Goal: Task Accomplishment & Management: Manage account settings

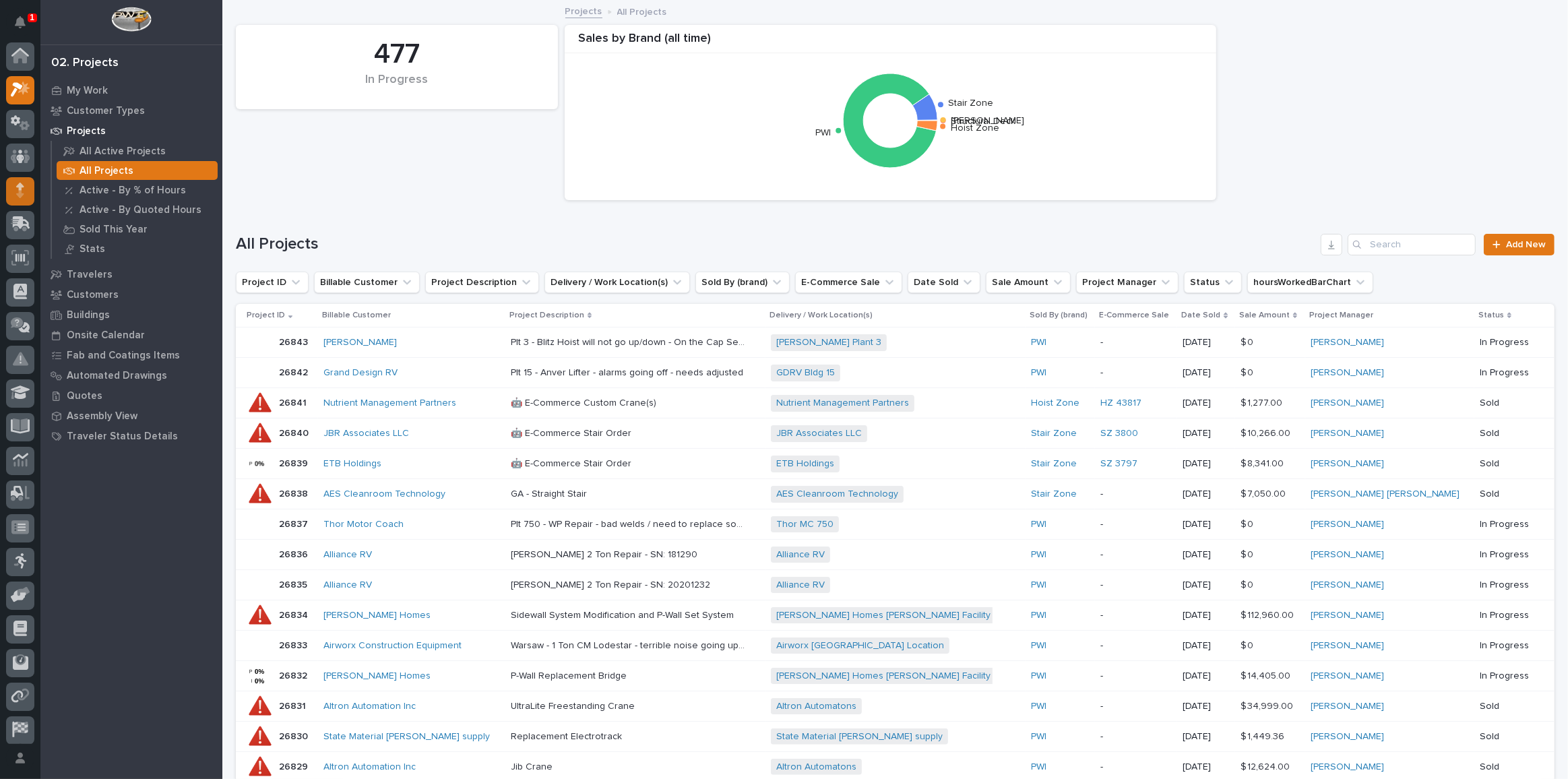
scroll to position [33, 0]
click at [19, 97] on div at bounding box center [20, 92] width 29 height 29
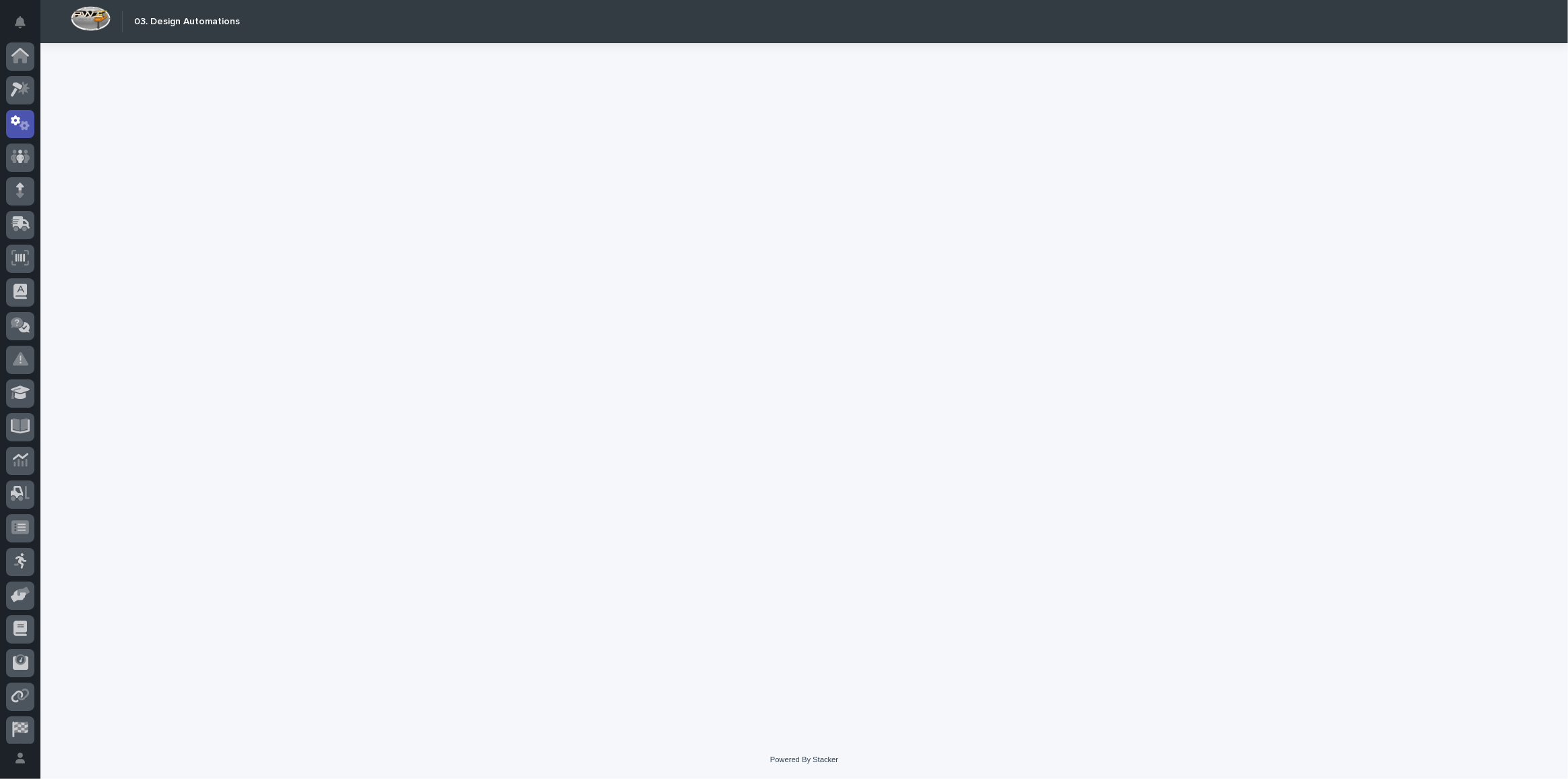
scroll to position [40, 0]
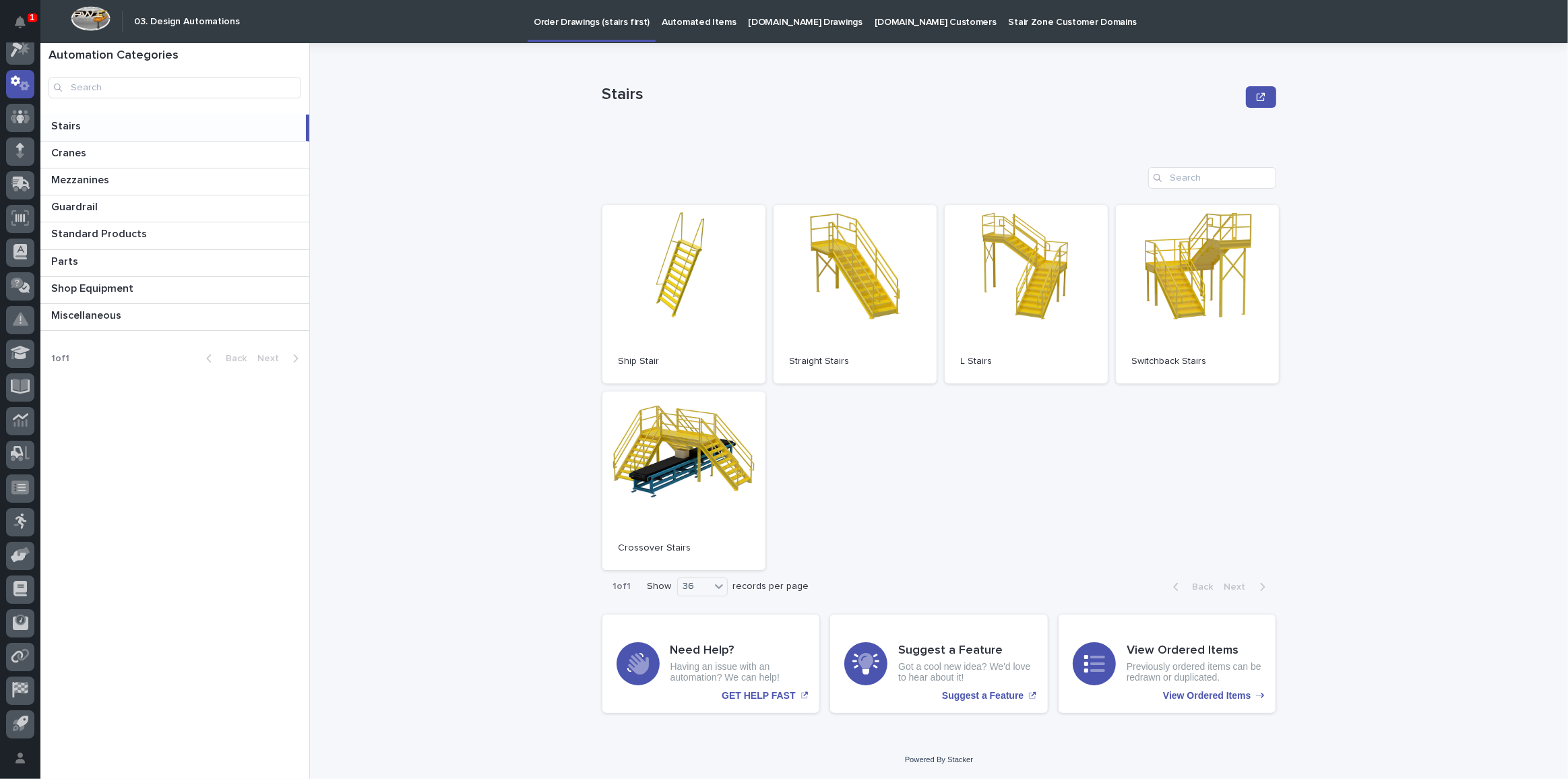
click at [787, 20] on p "[DOMAIN_NAME] Drawings" at bounding box center [805, 14] width 113 height 29
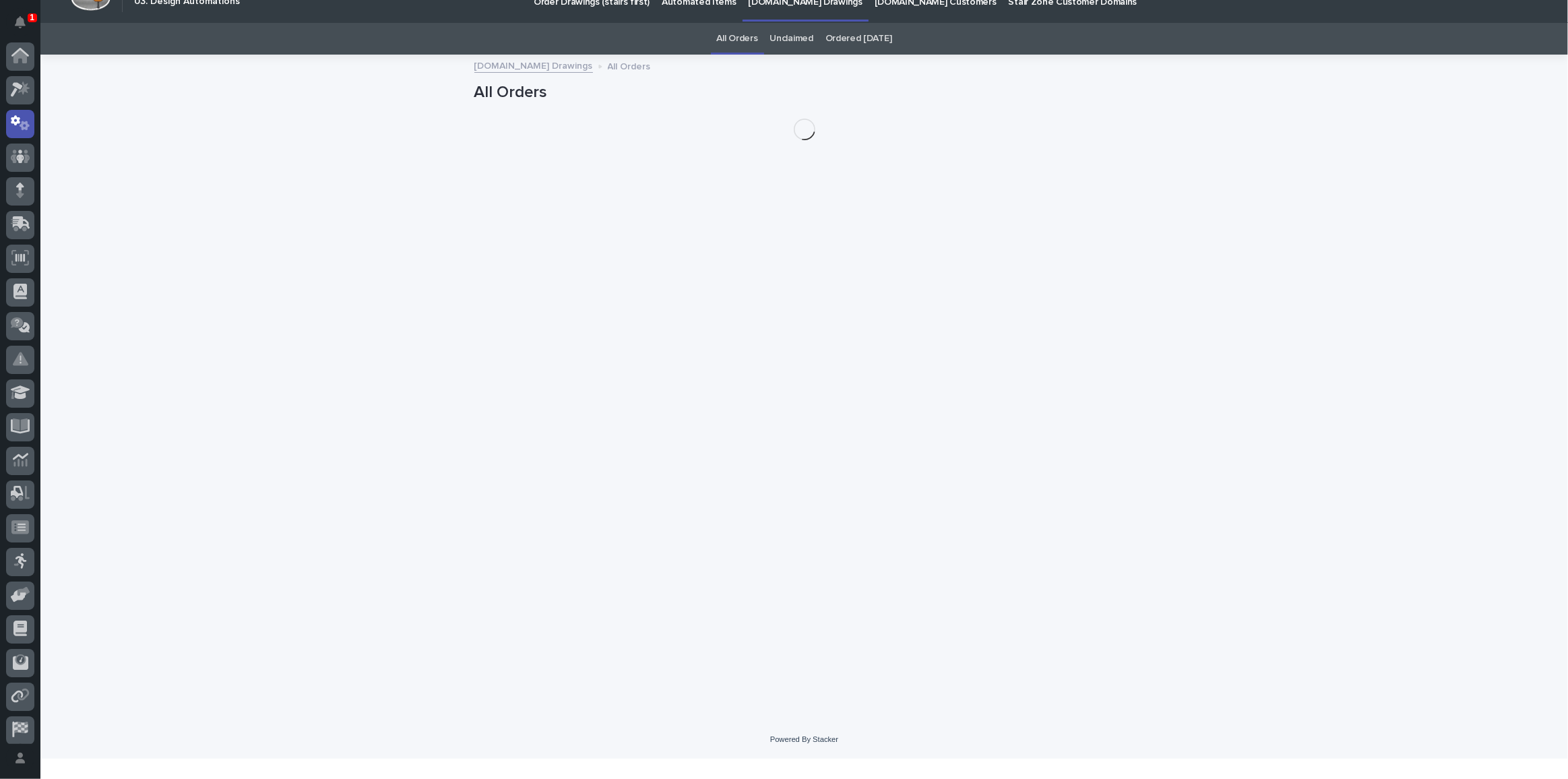
scroll to position [40, 0]
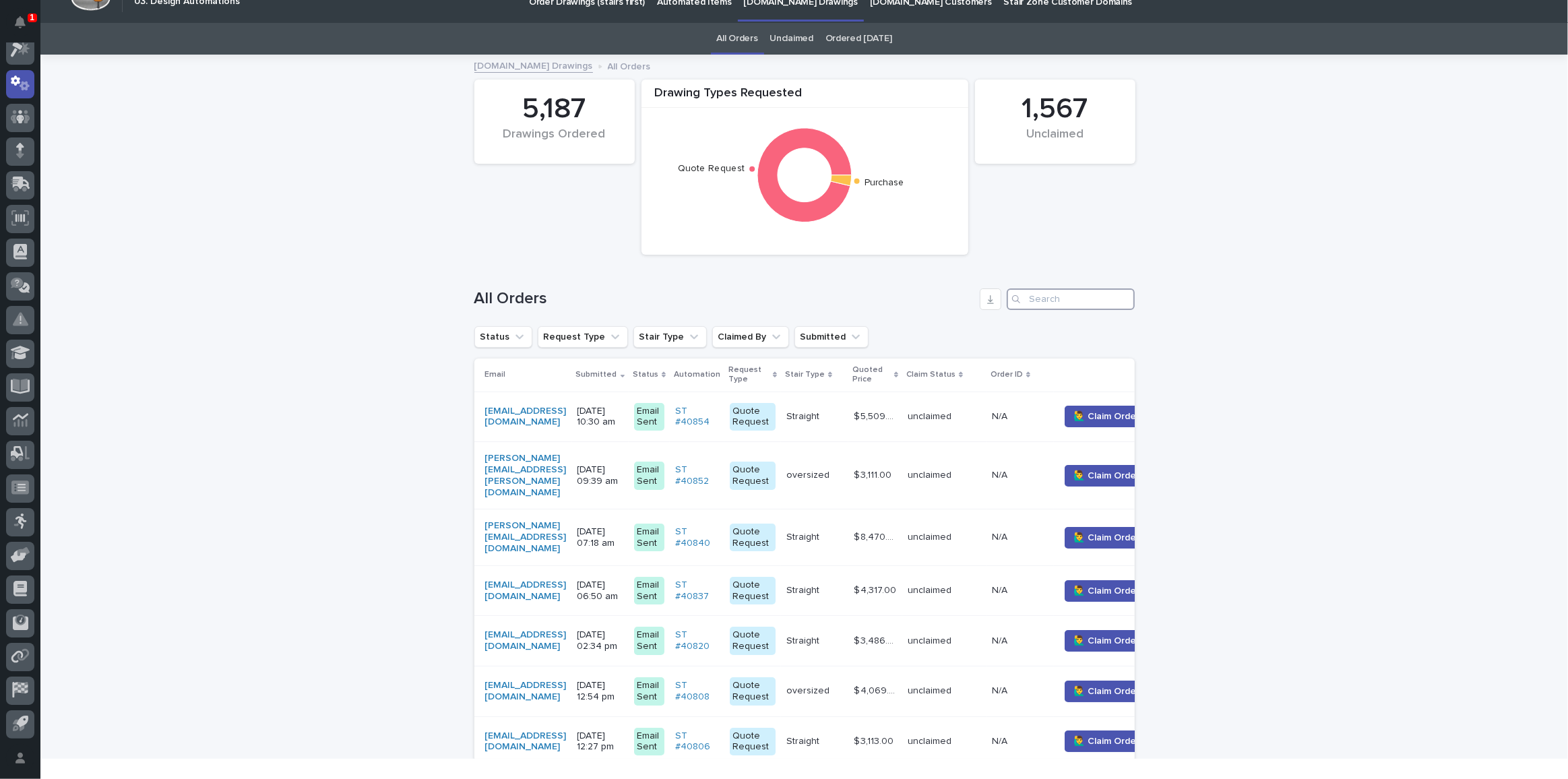
click at [1038, 293] on input "Search" at bounding box center [1070, 298] width 128 height 22
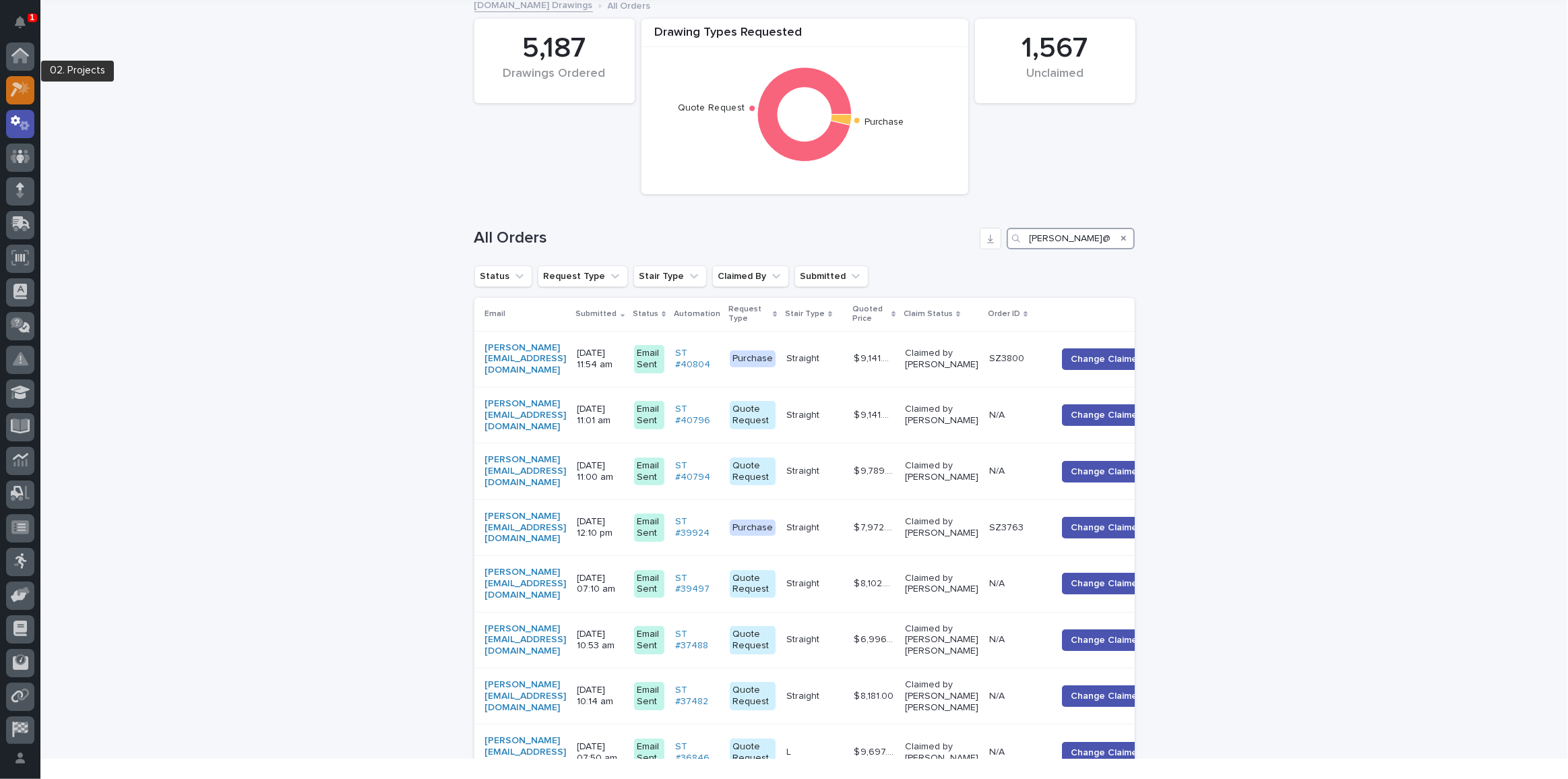
type input "[PERSON_NAME]@"
click at [12, 91] on icon at bounding box center [20, 89] width 19 height 15
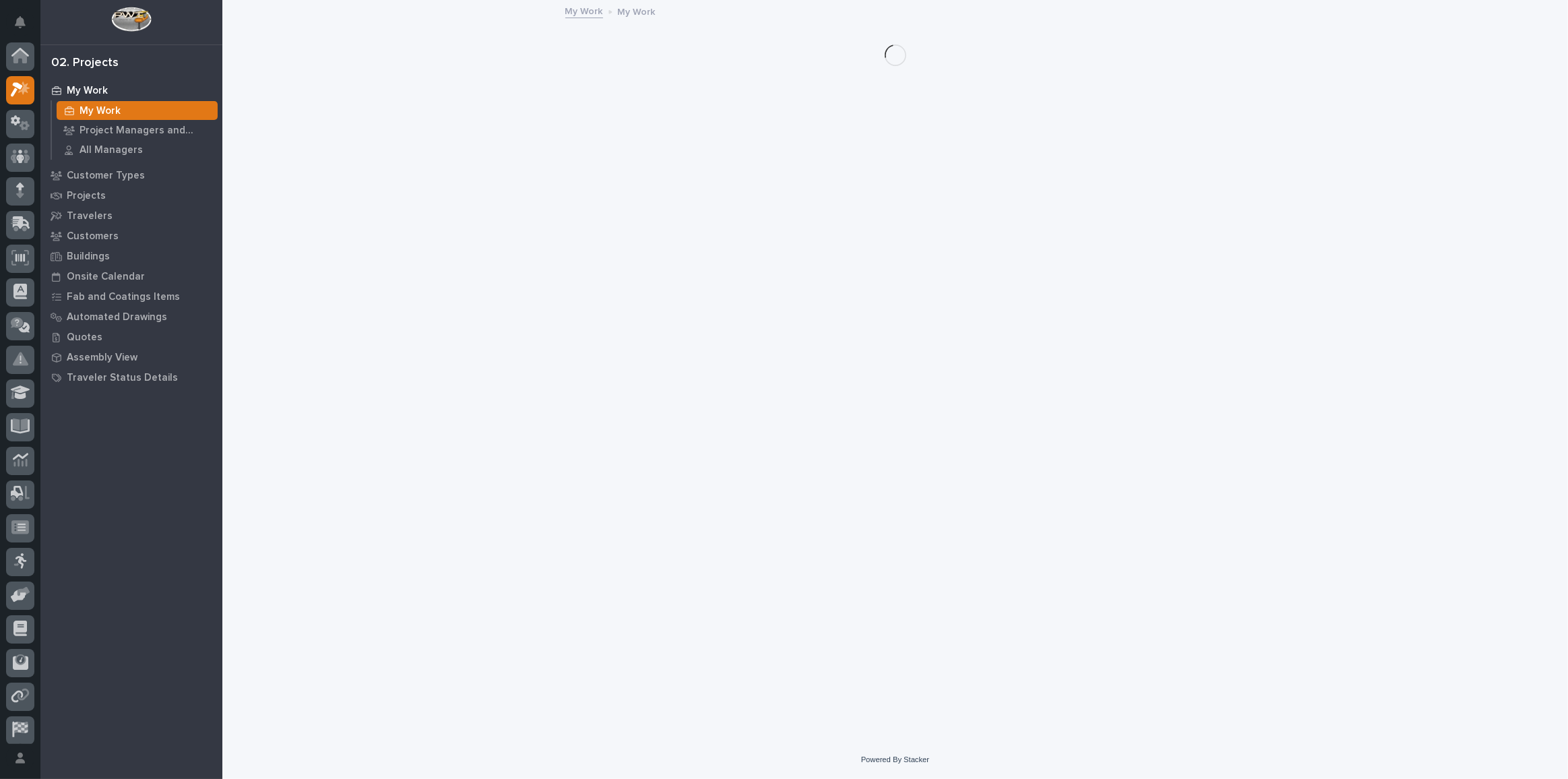
scroll to position [33, 0]
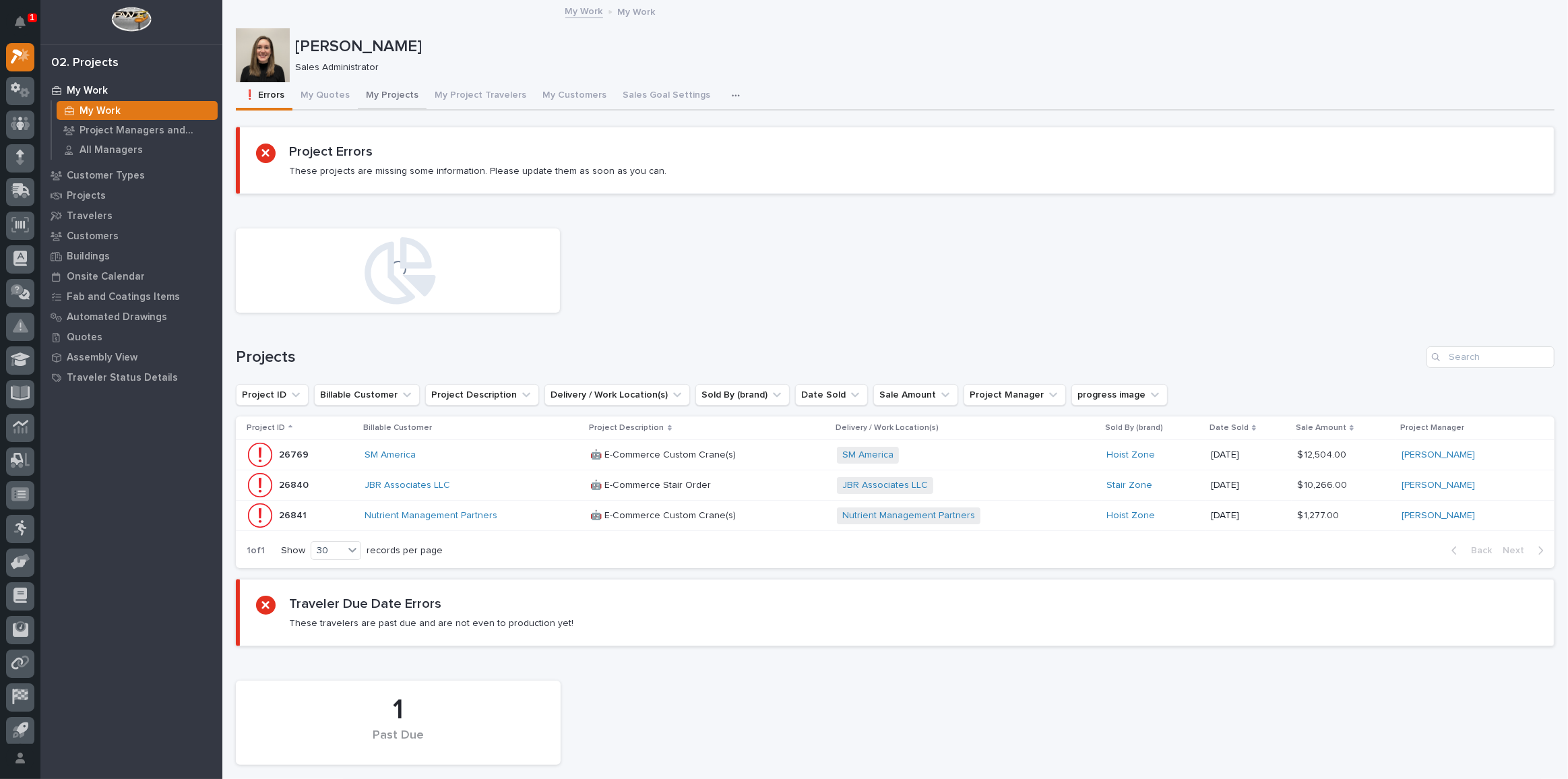
click at [412, 95] on button "My Projects" at bounding box center [392, 96] width 69 height 29
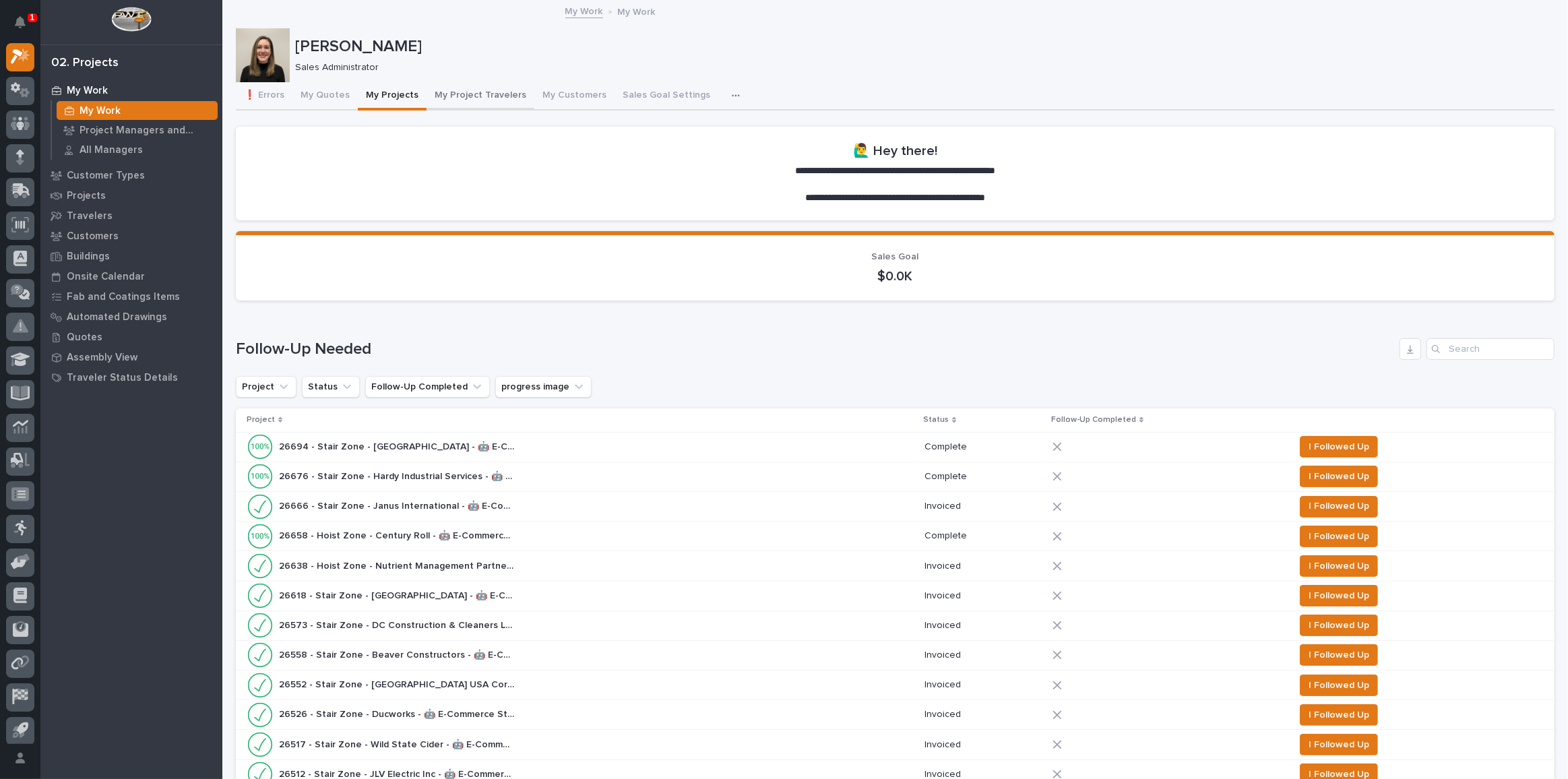
click at [471, 96] on button "My Project Travelers" at bounding box center [480, 96] width 108 height 29
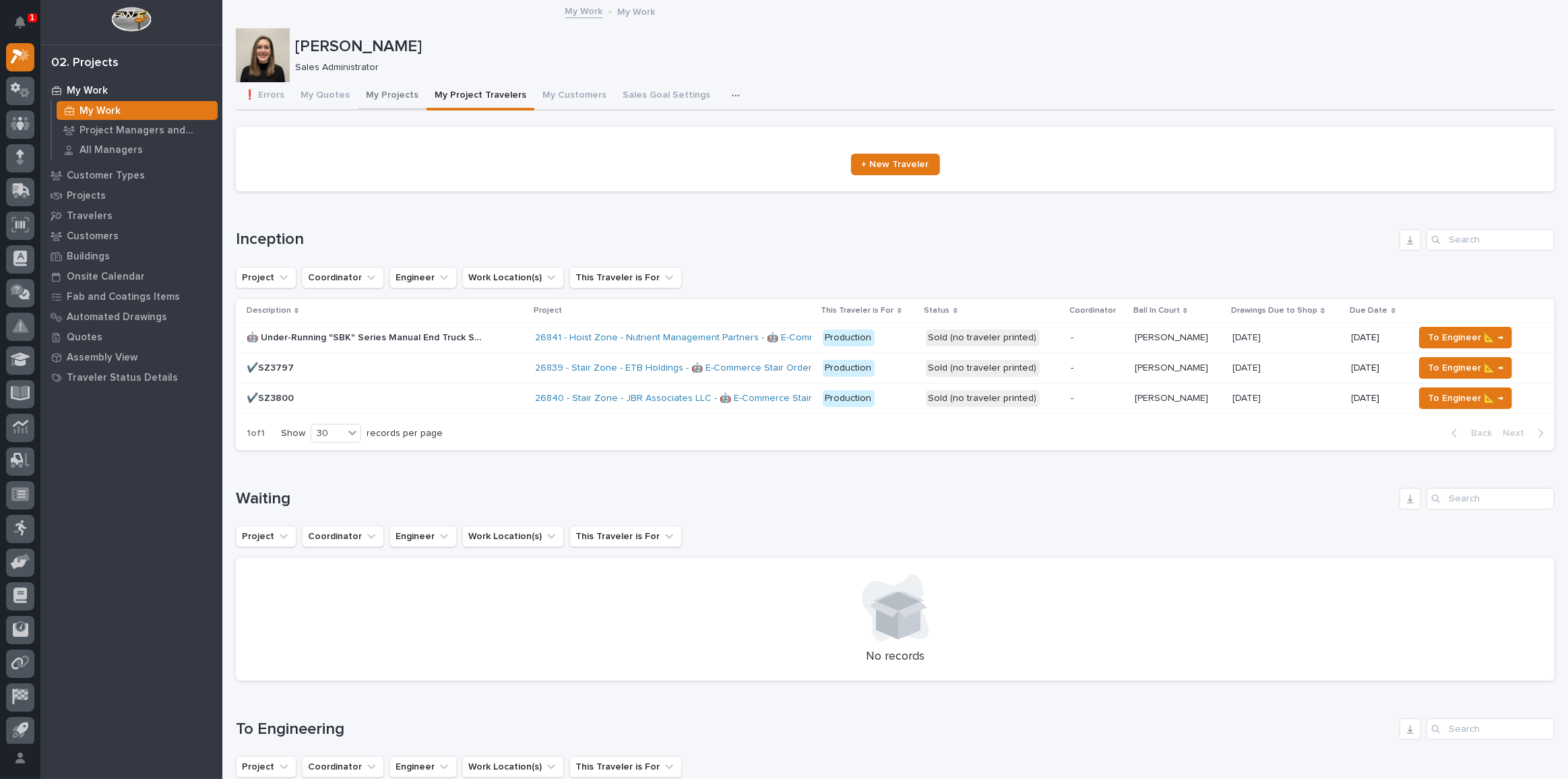
click at [396, 100] on button "My Projects" at bounding box center [392, 96] width 69 height 29
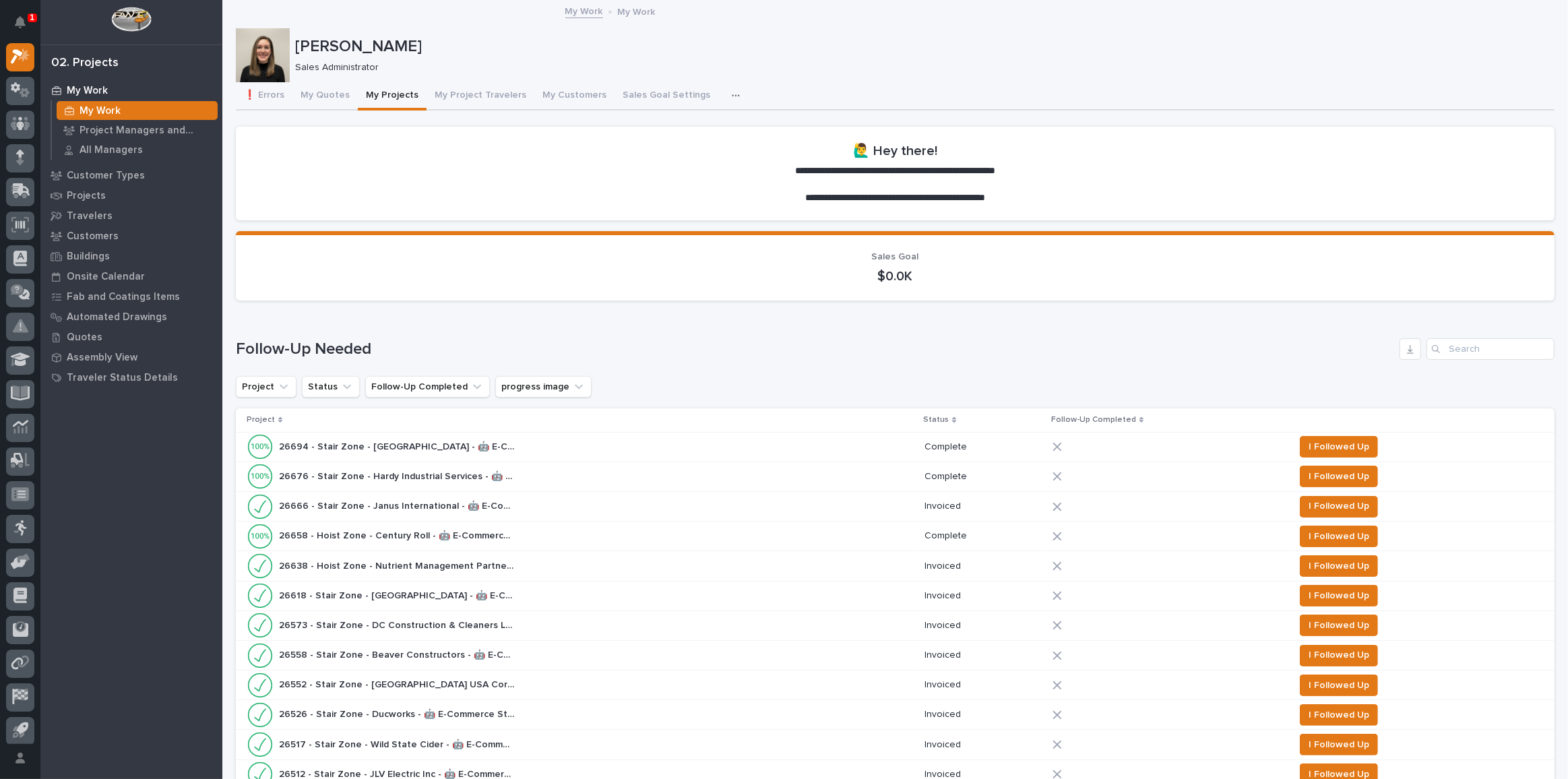
click at [385, 97] on button "My Projects" at bounding box center [392, 96] width 69 height 29
click at [272, 104] on button "❗ Errors" at bounding box center [263, 96] width 56 height 29
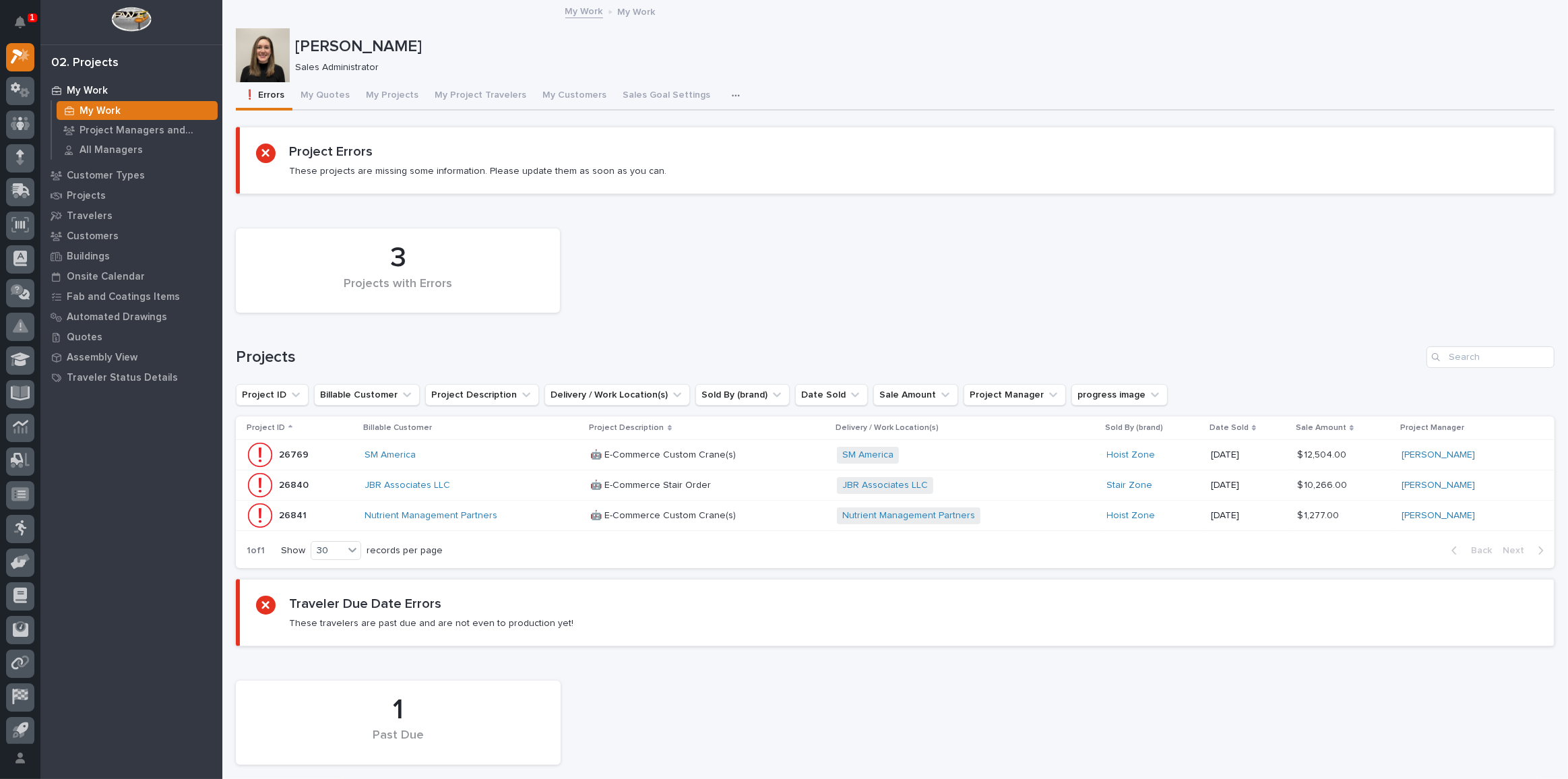
click at [508, 492] on div "JBR Associates LLC" at bounding box center [472, 484] width 216 height 22
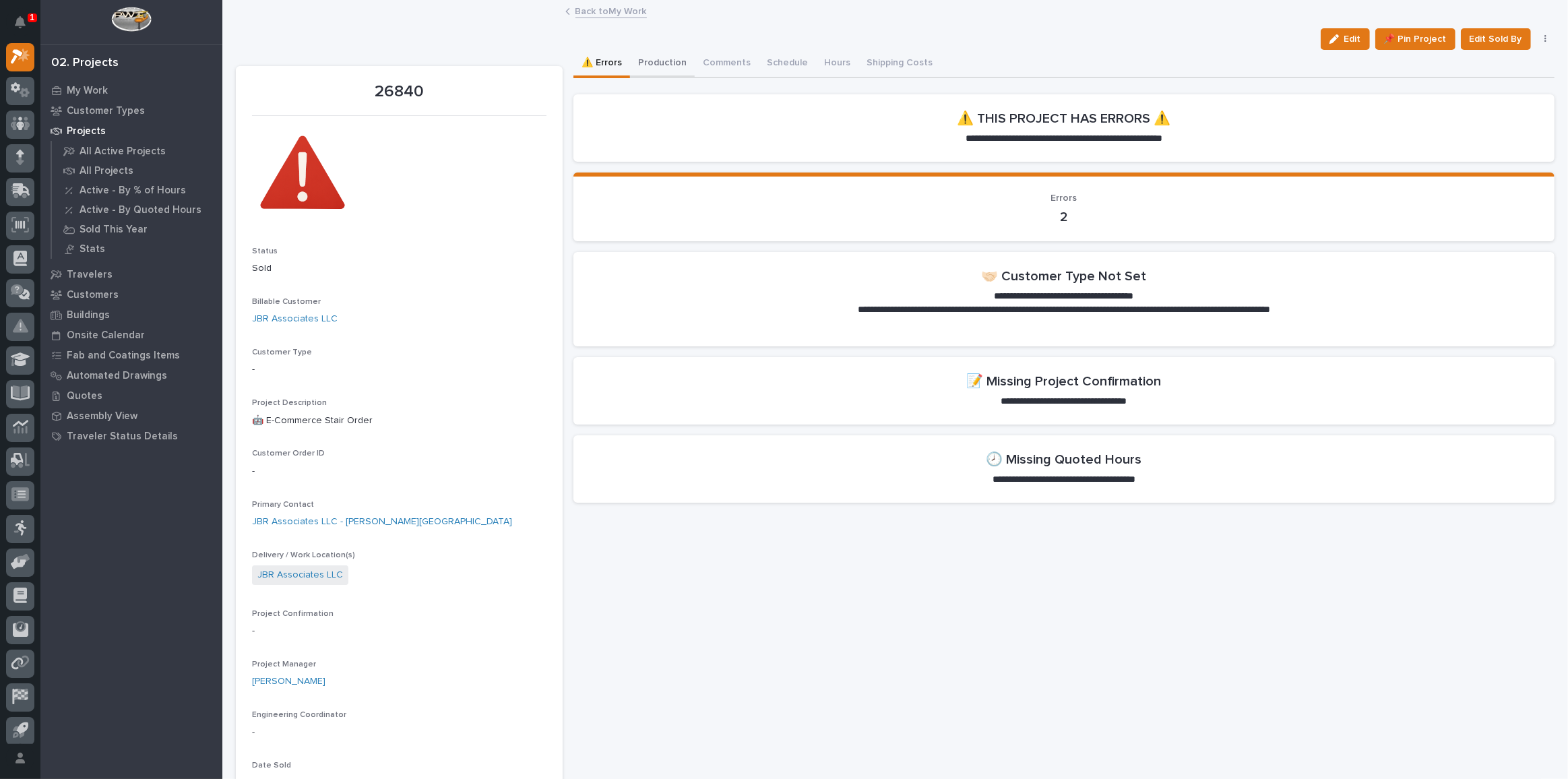
click at [660, 66] on button "Production" at bounding box center [662, 64] width 65 height 29
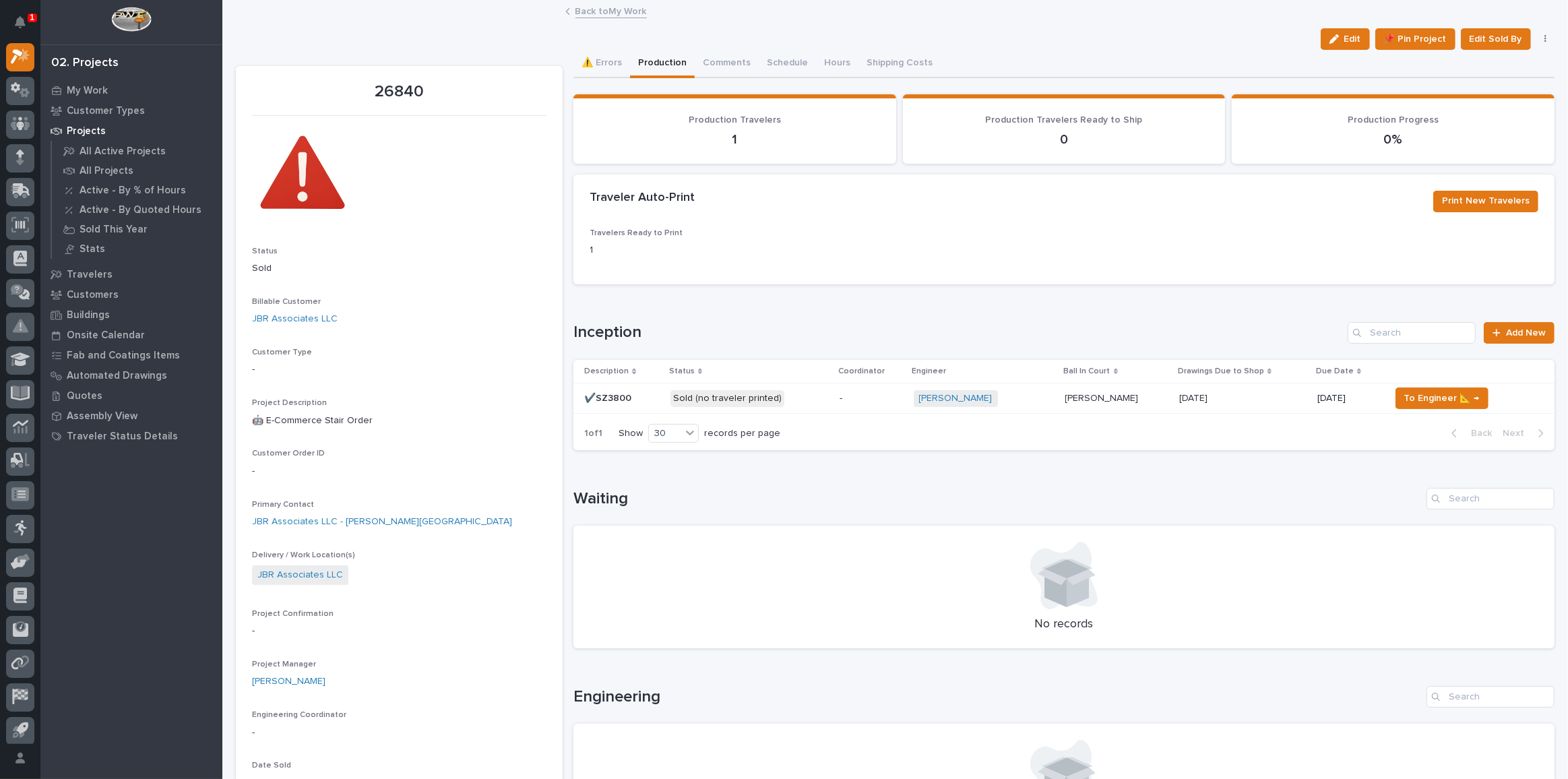
click at [804, 397] on p "Sold (no traveler printed)" at bounding box center [750, 399] width 158 height 17
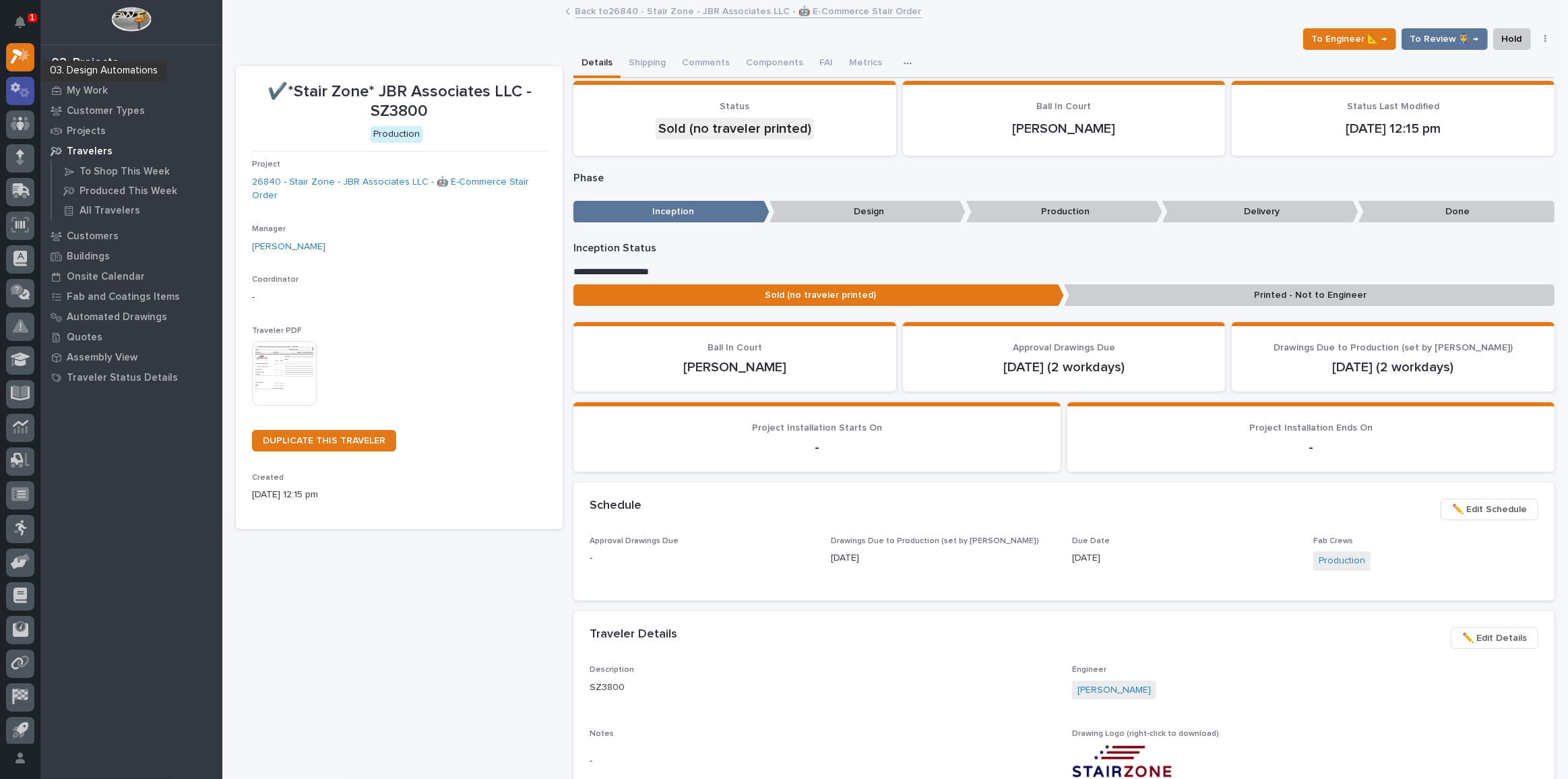
click at [12, 80] on div at bounding box center [20, 92] width 29 height 29
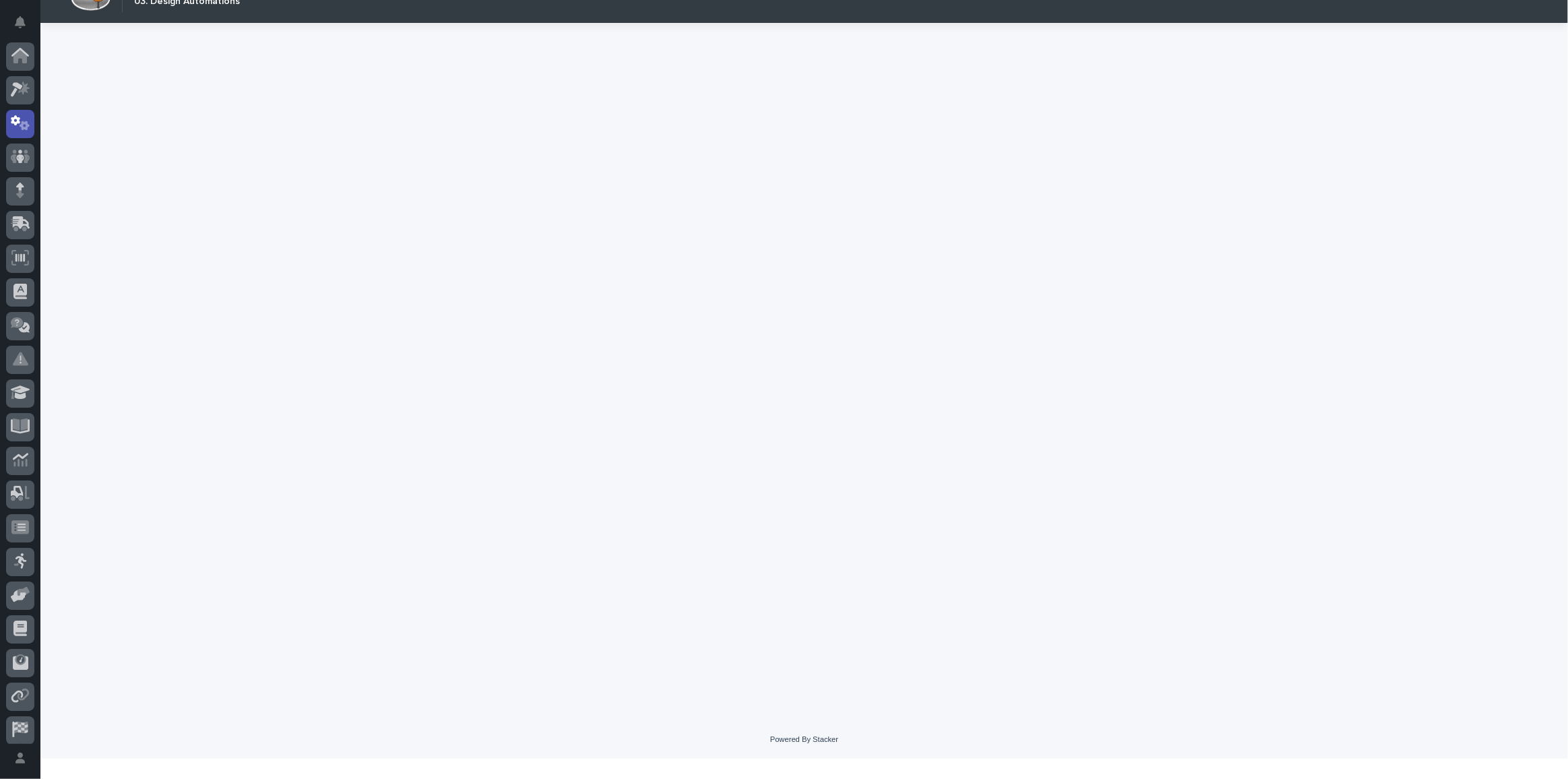
scroll to position [40, 0]
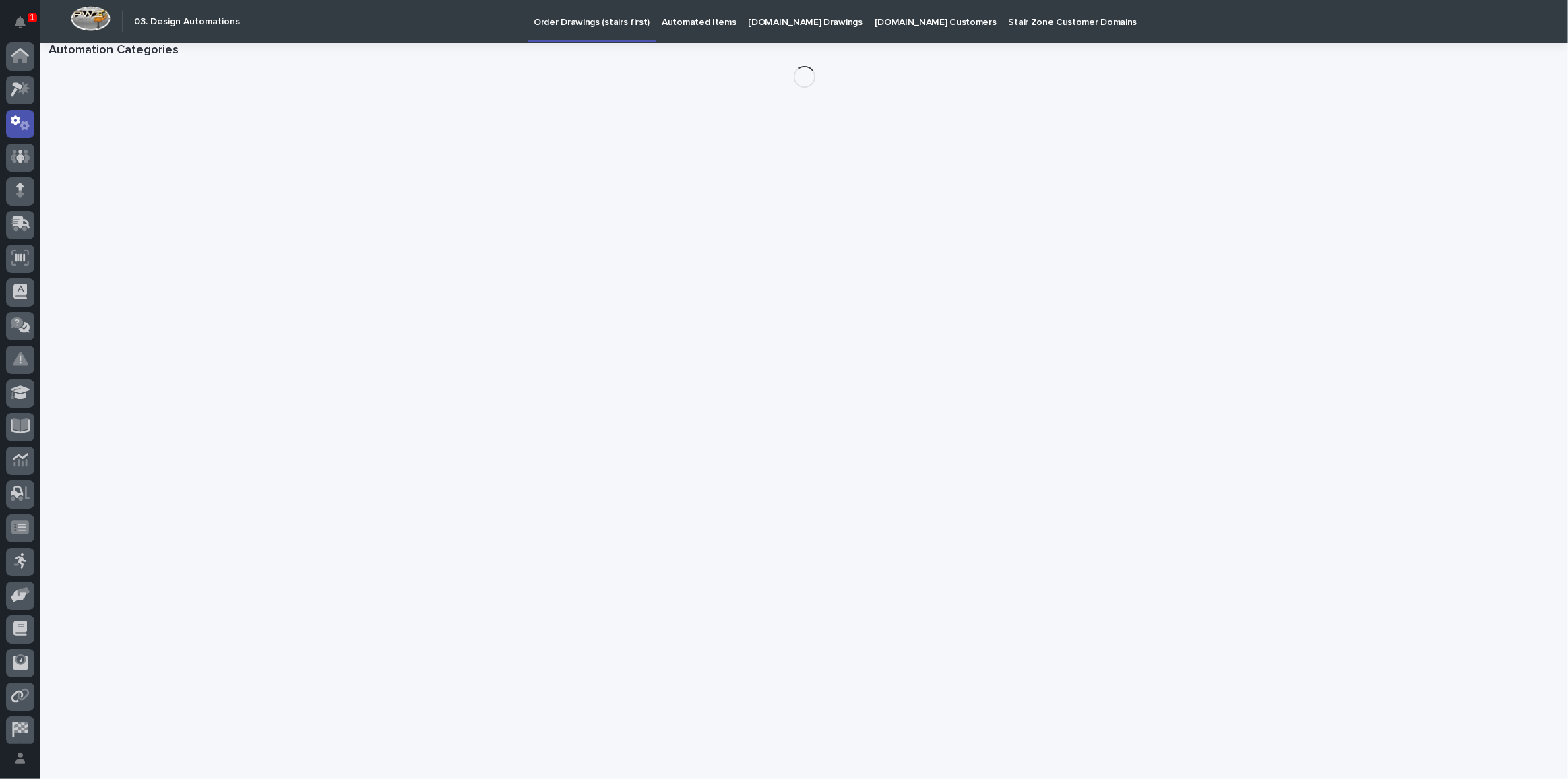
scroll to position [40, 0]
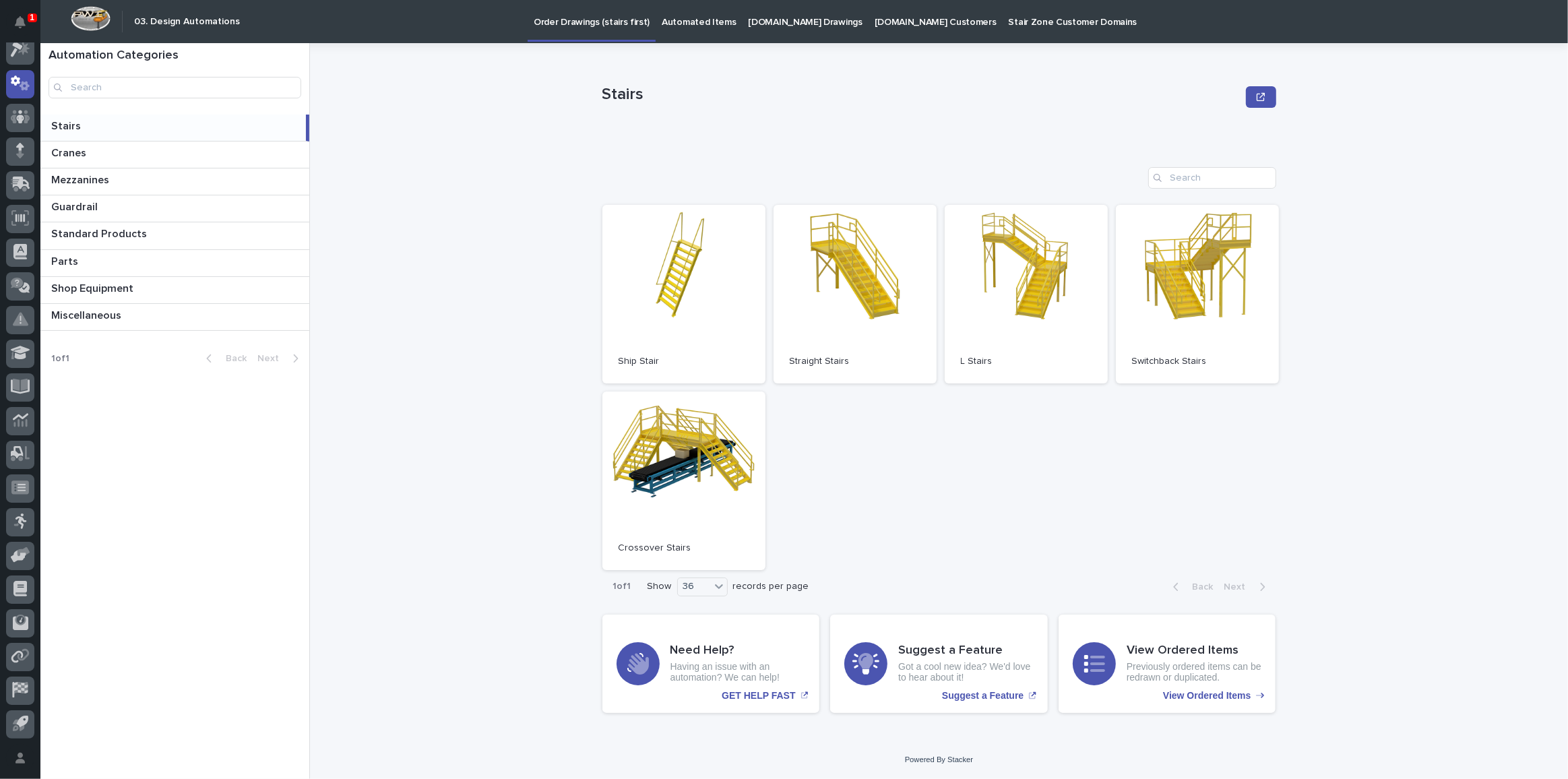
click at [784, 23] on p "[DOMAIN_NAME] Drawings" at bounding box center [805, 14] width 113 height 29
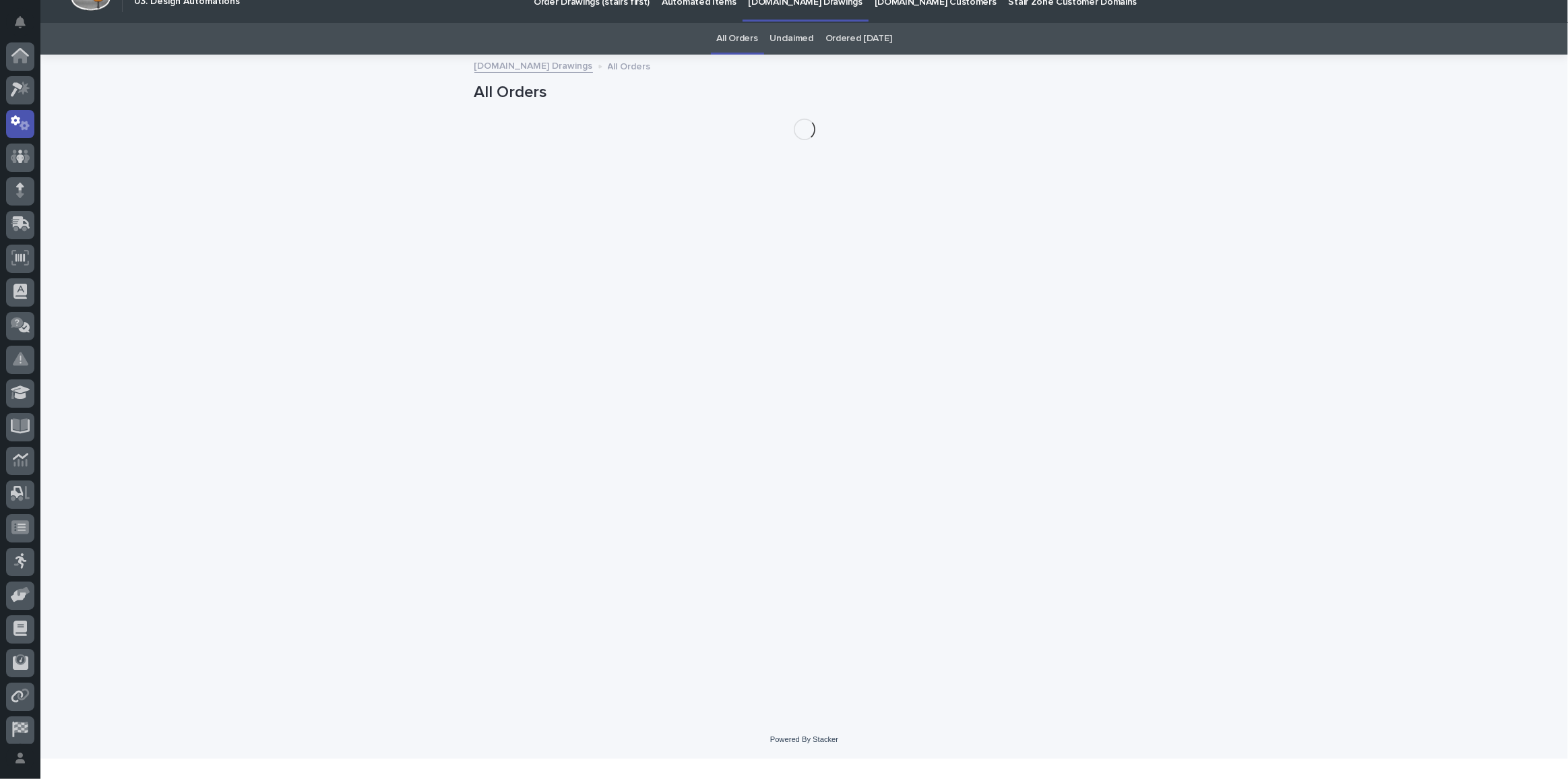
scroll to position [40, 0]
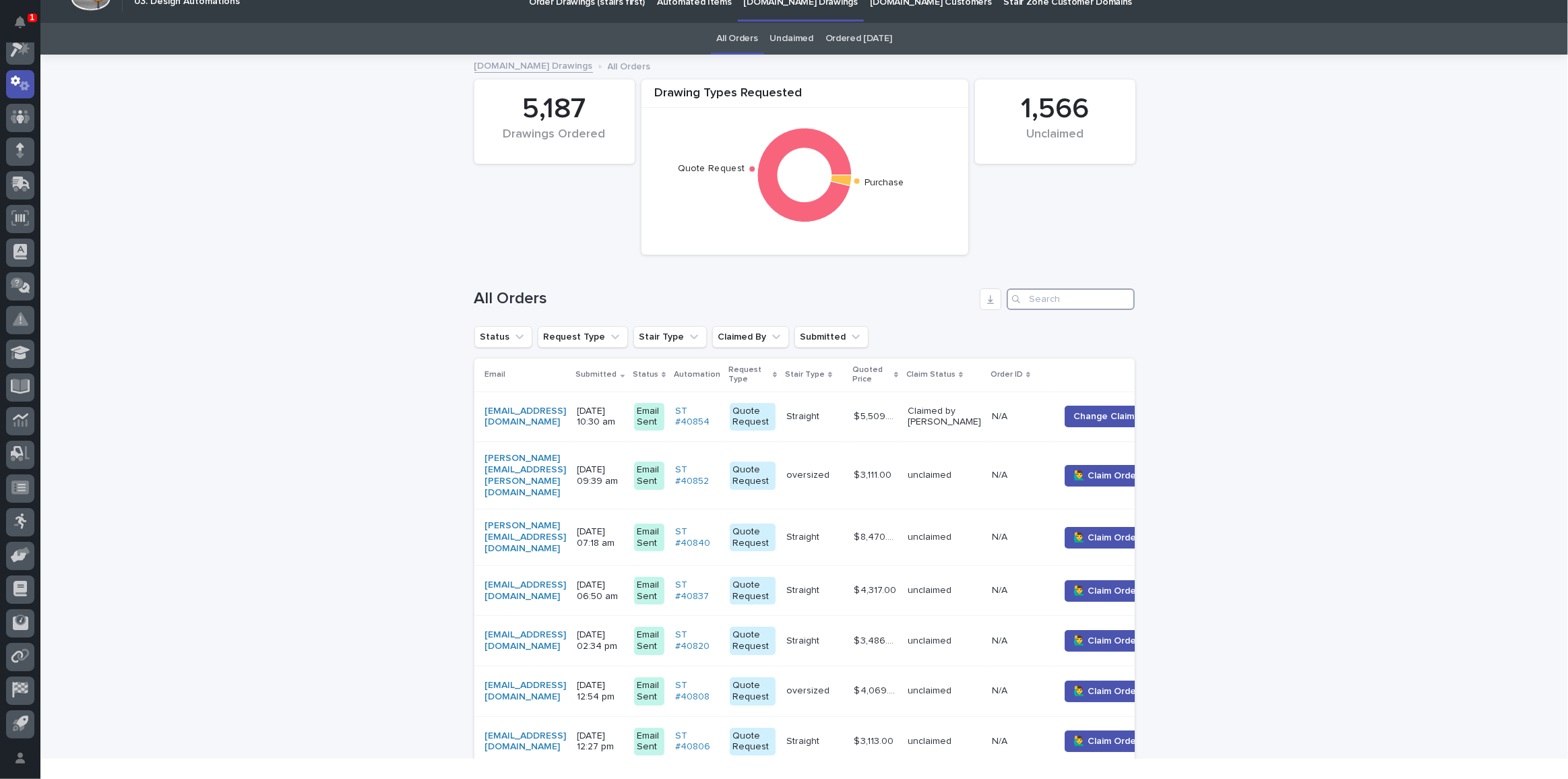
click at [1062, 290] on input "Search" at bounding box center [1070, 298] width 128 height 22
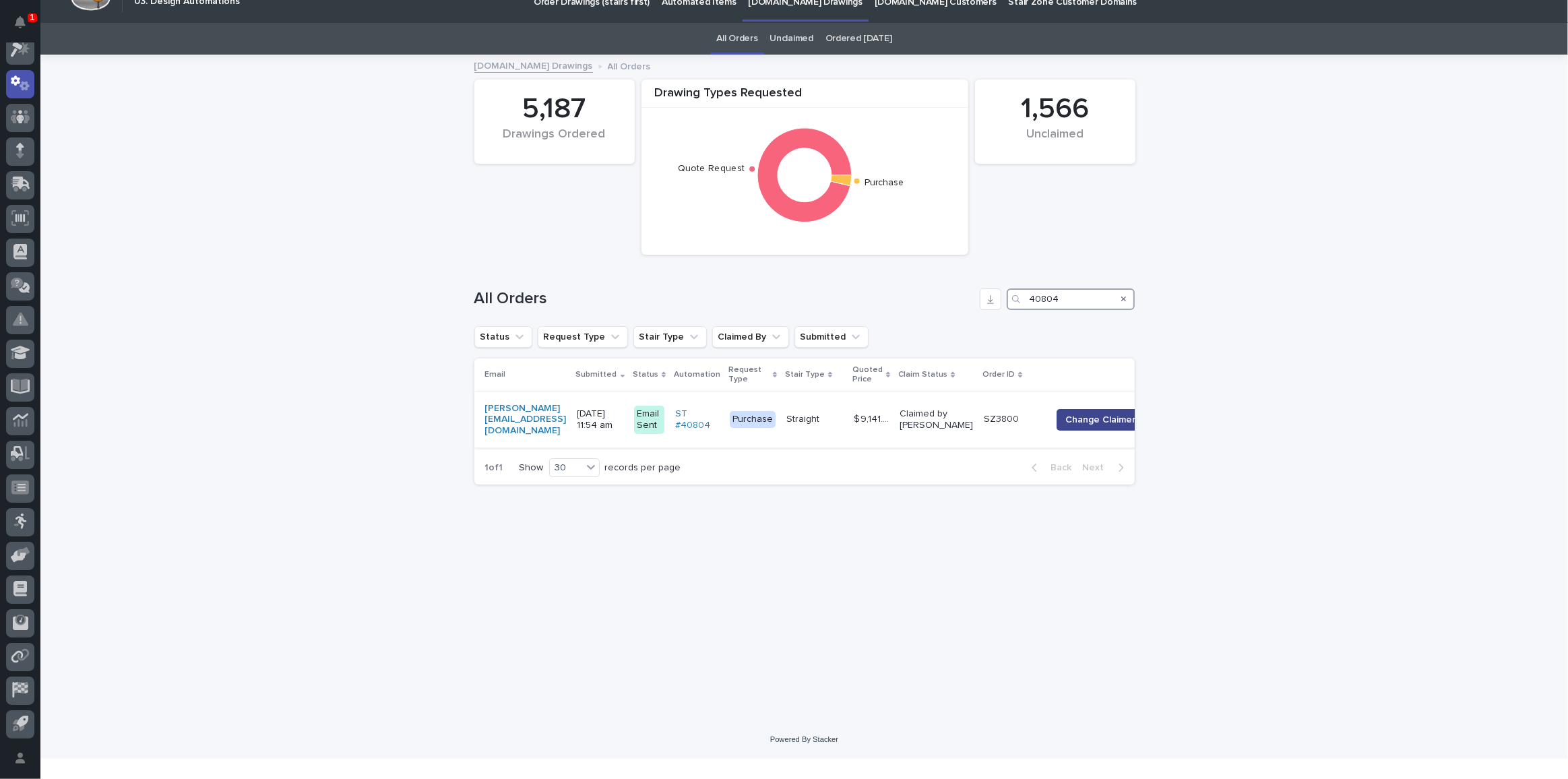
type input "40804"
click at [1082, 420] on span "Change Claimer" at bounding box center [1100, 420] width 70 height 13
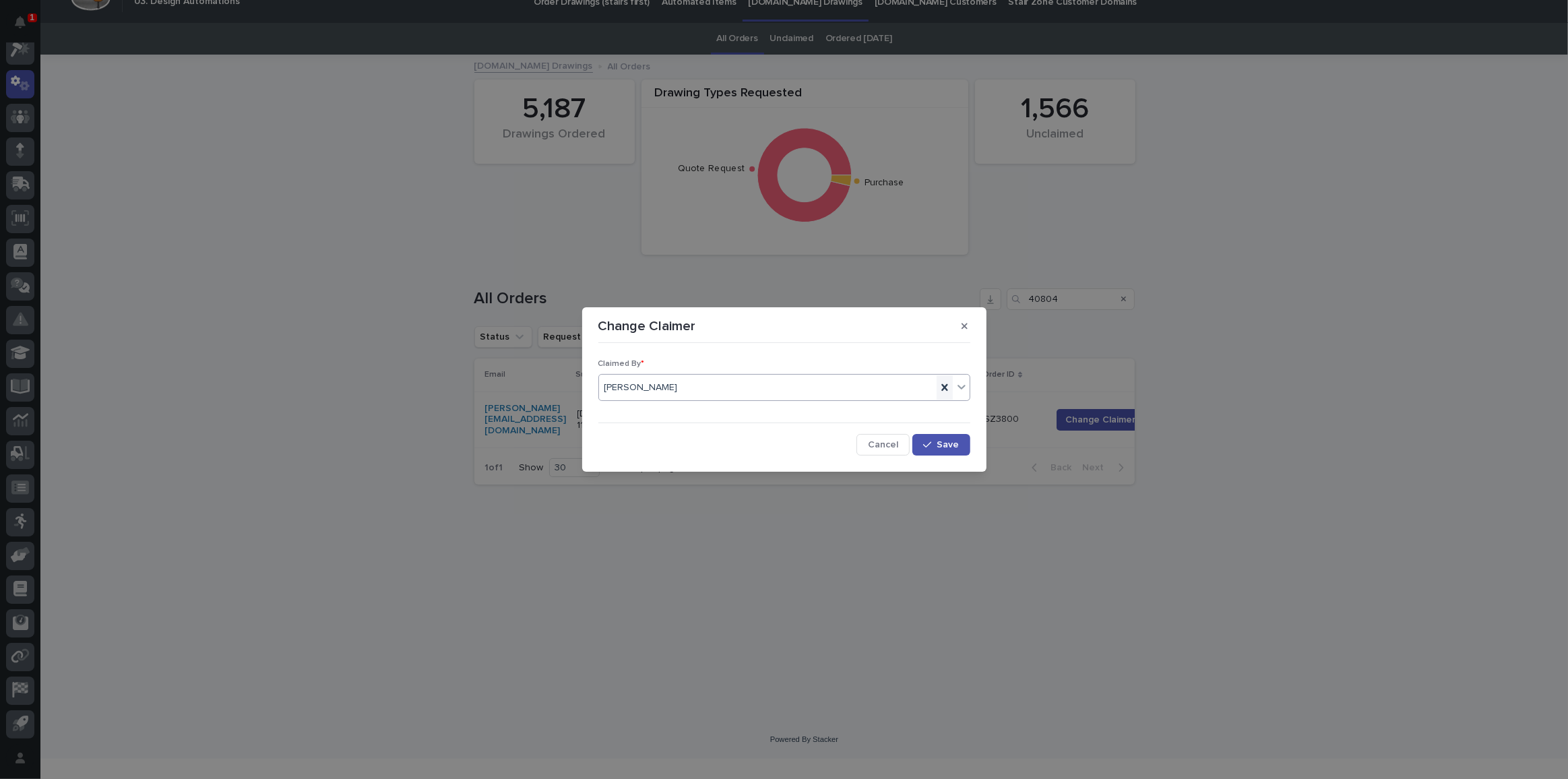
click at [939, 383] on icon at bounding box center [944, 387] width 13 height 13
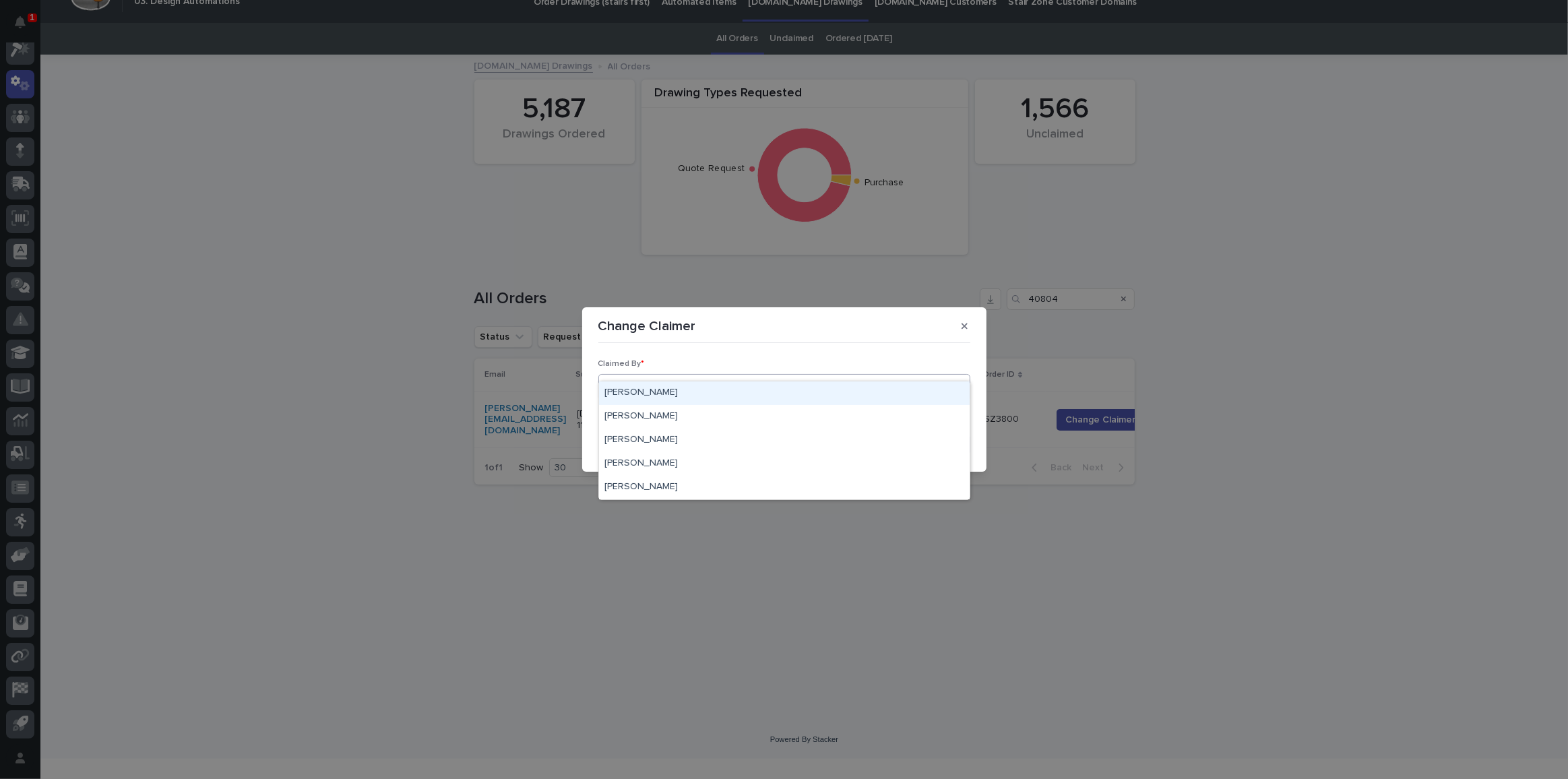
type input "*****"
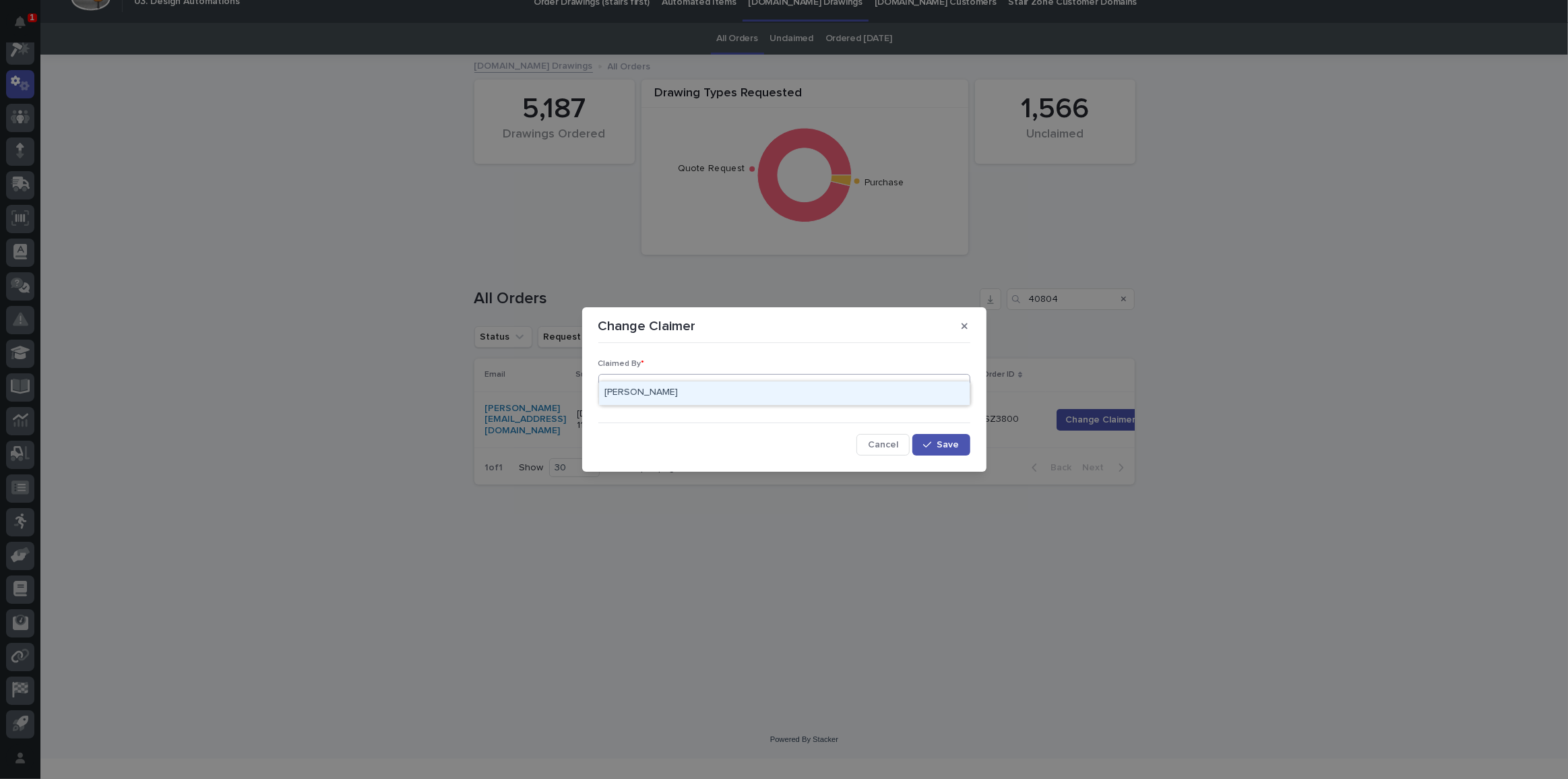
click at [799, 400] on div "[PERSON_NAME]" at bounding box center [784, 393] width 370 height 24
click at [940, 446] on span "Save" at bounding box center [948, 444] width 22 height 10
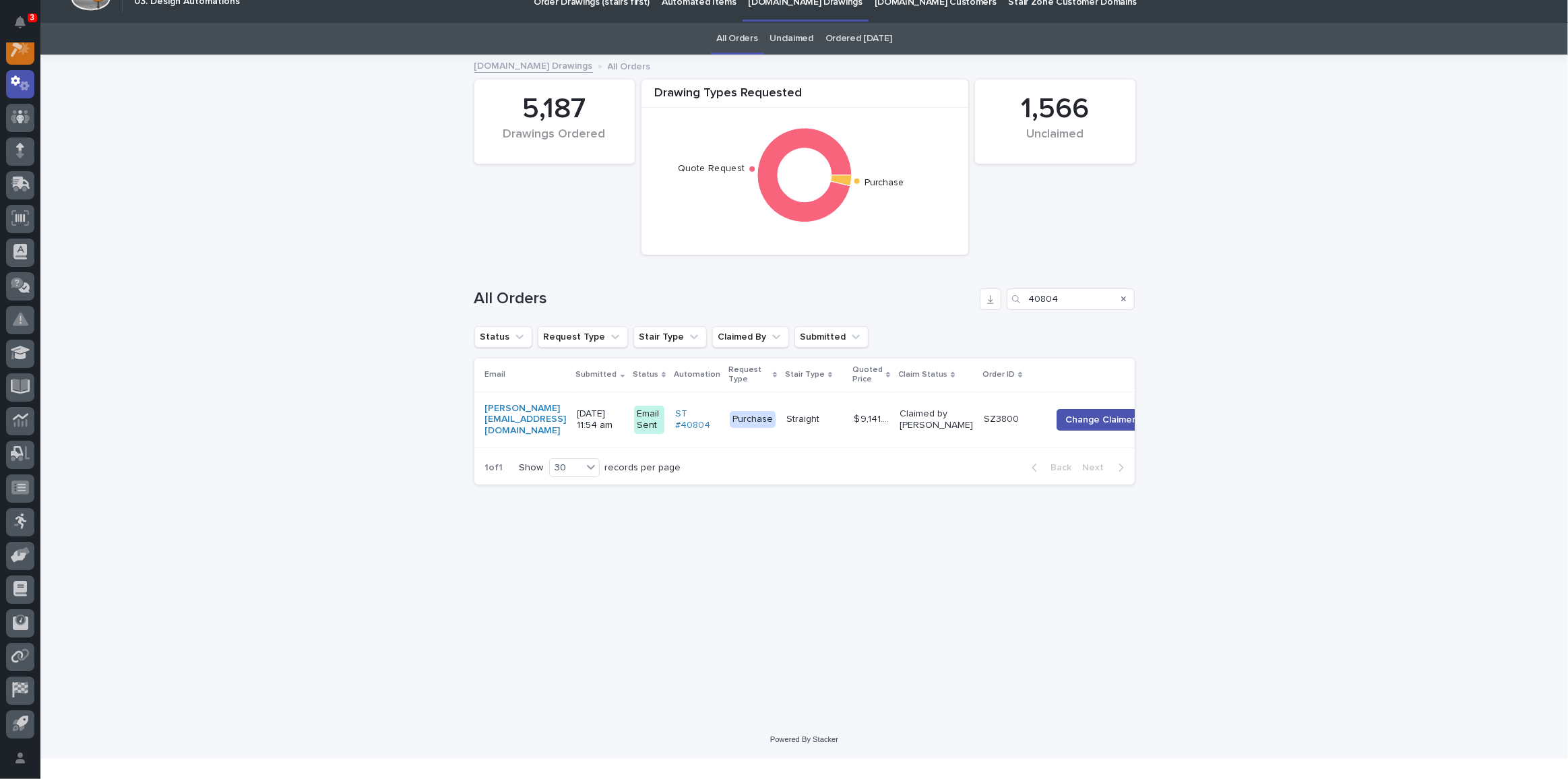
click at [24, 46] on icon at bounding box center [24, 49] width 11 height 13
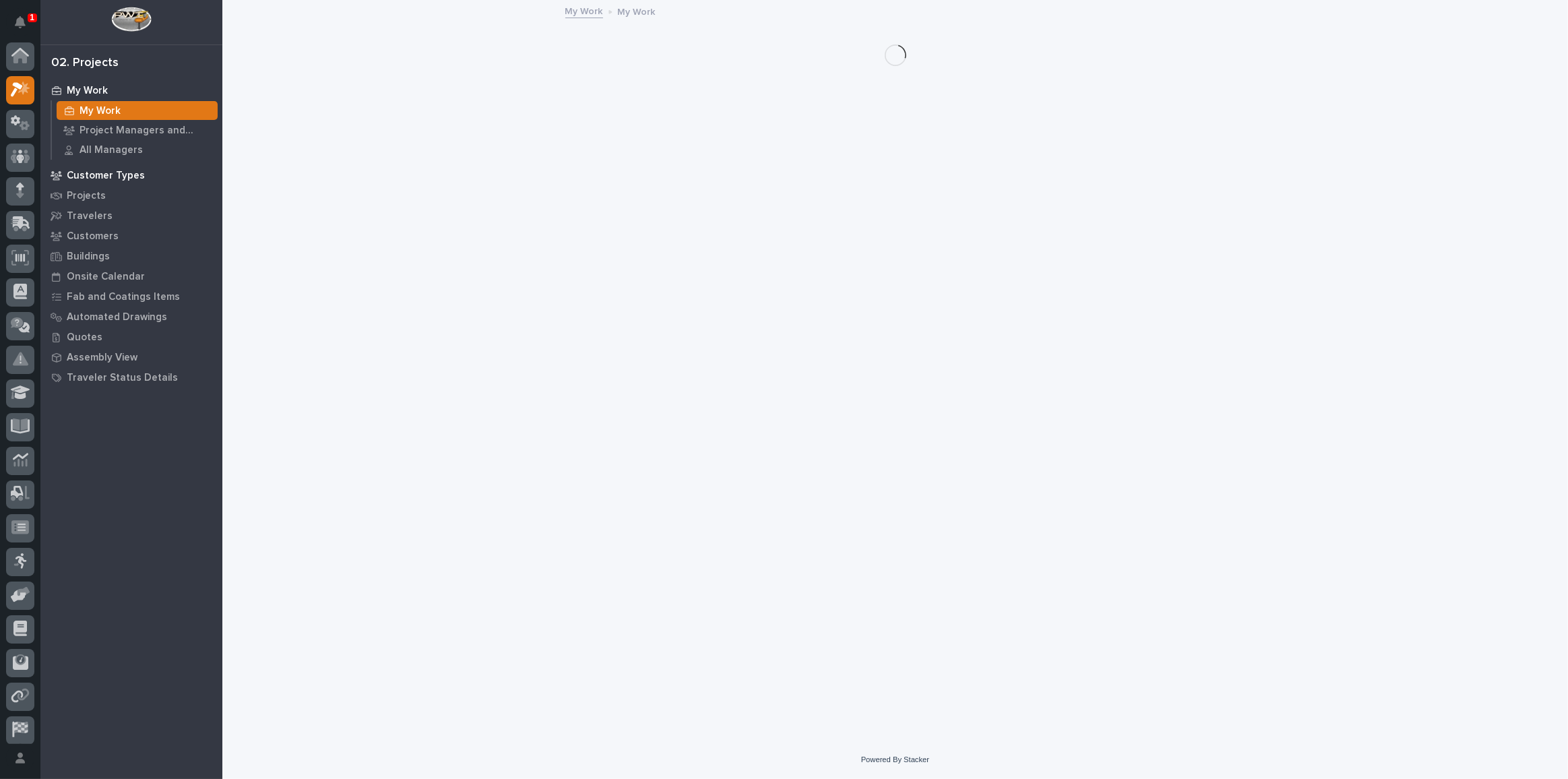
scroll to position [33, 0]
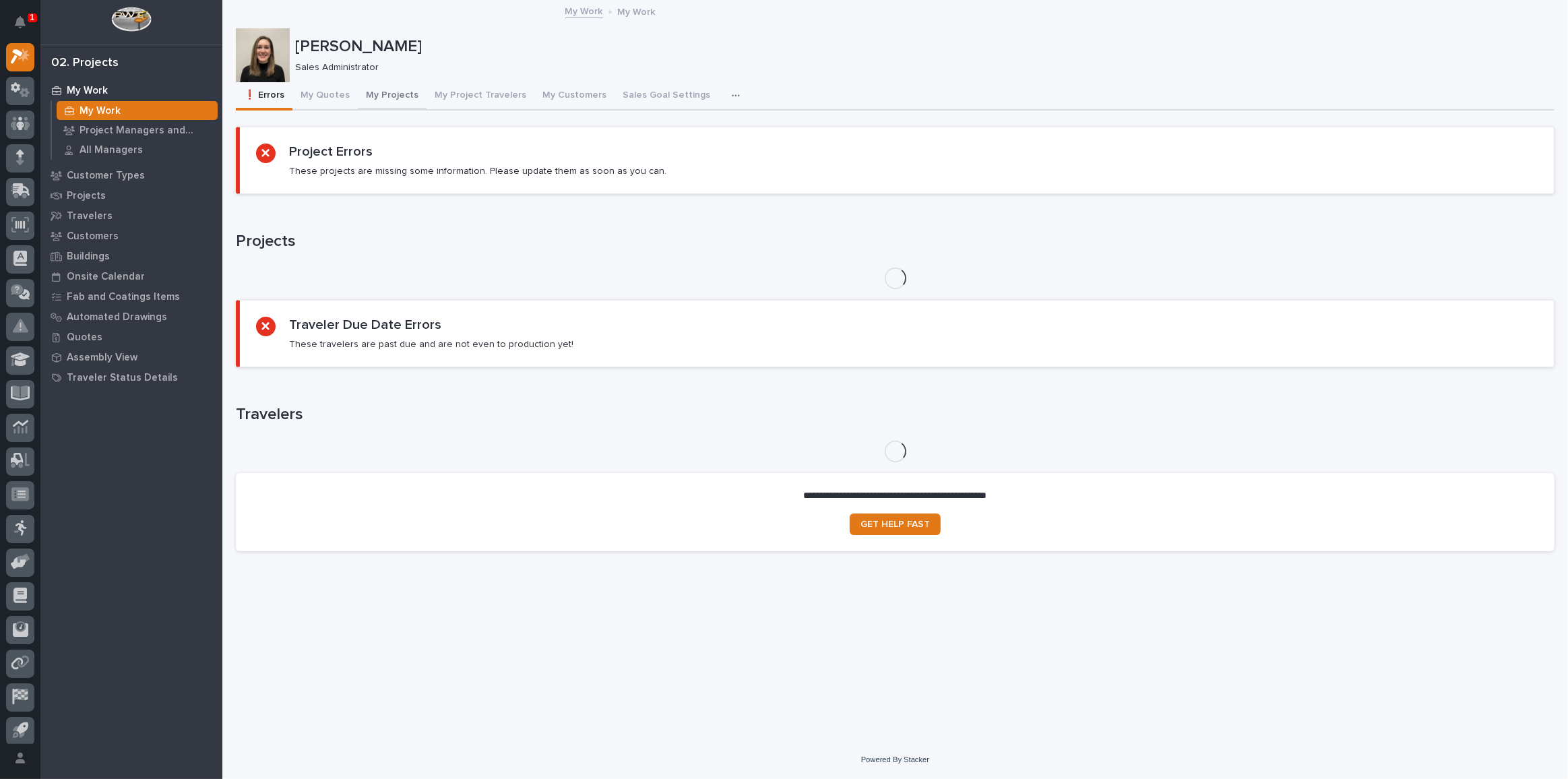
click at [397, 97] on button "My Projects" at bounding box center [392, 96] width 69 height 29
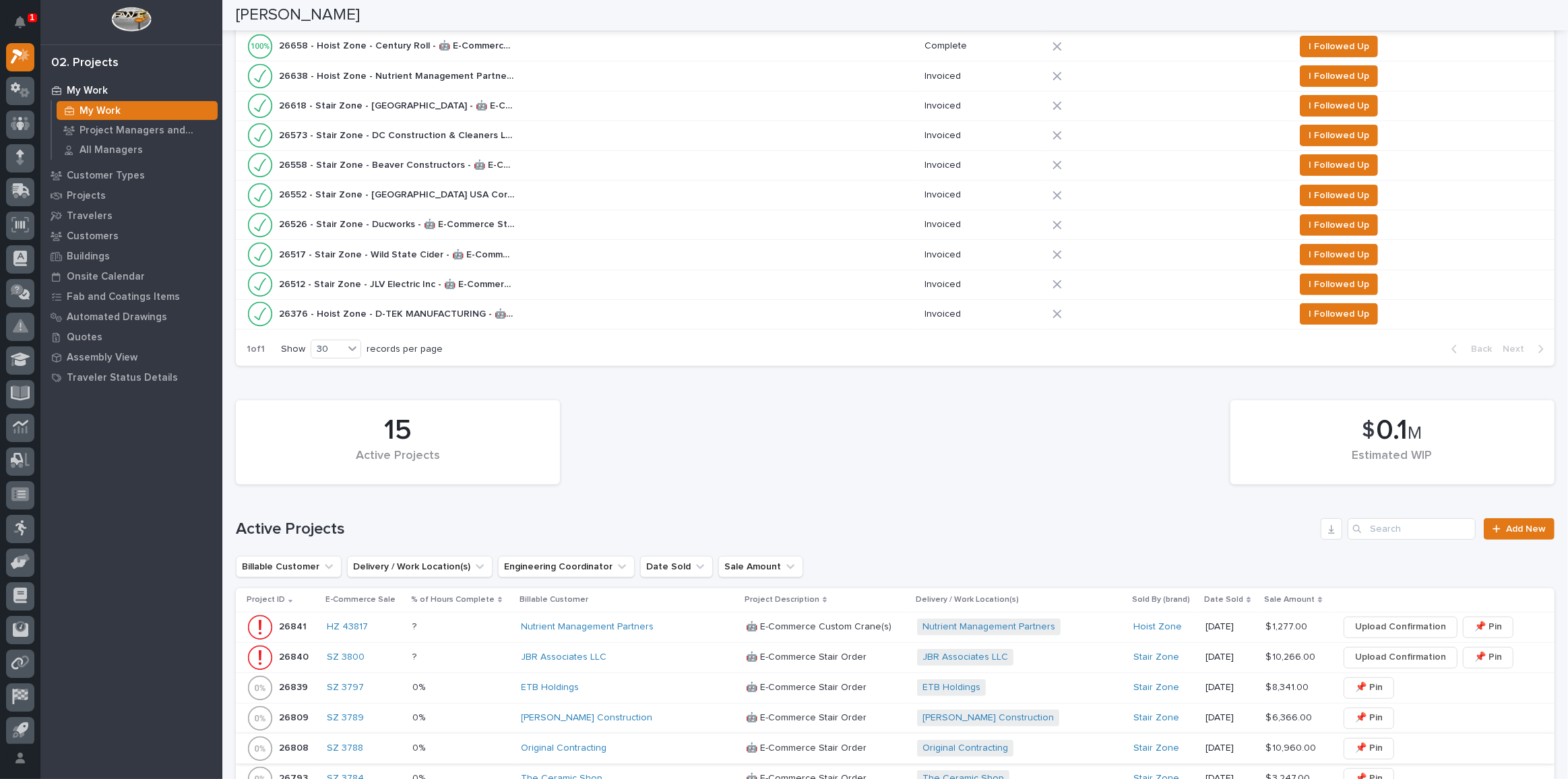
scroll to position [673, 0]
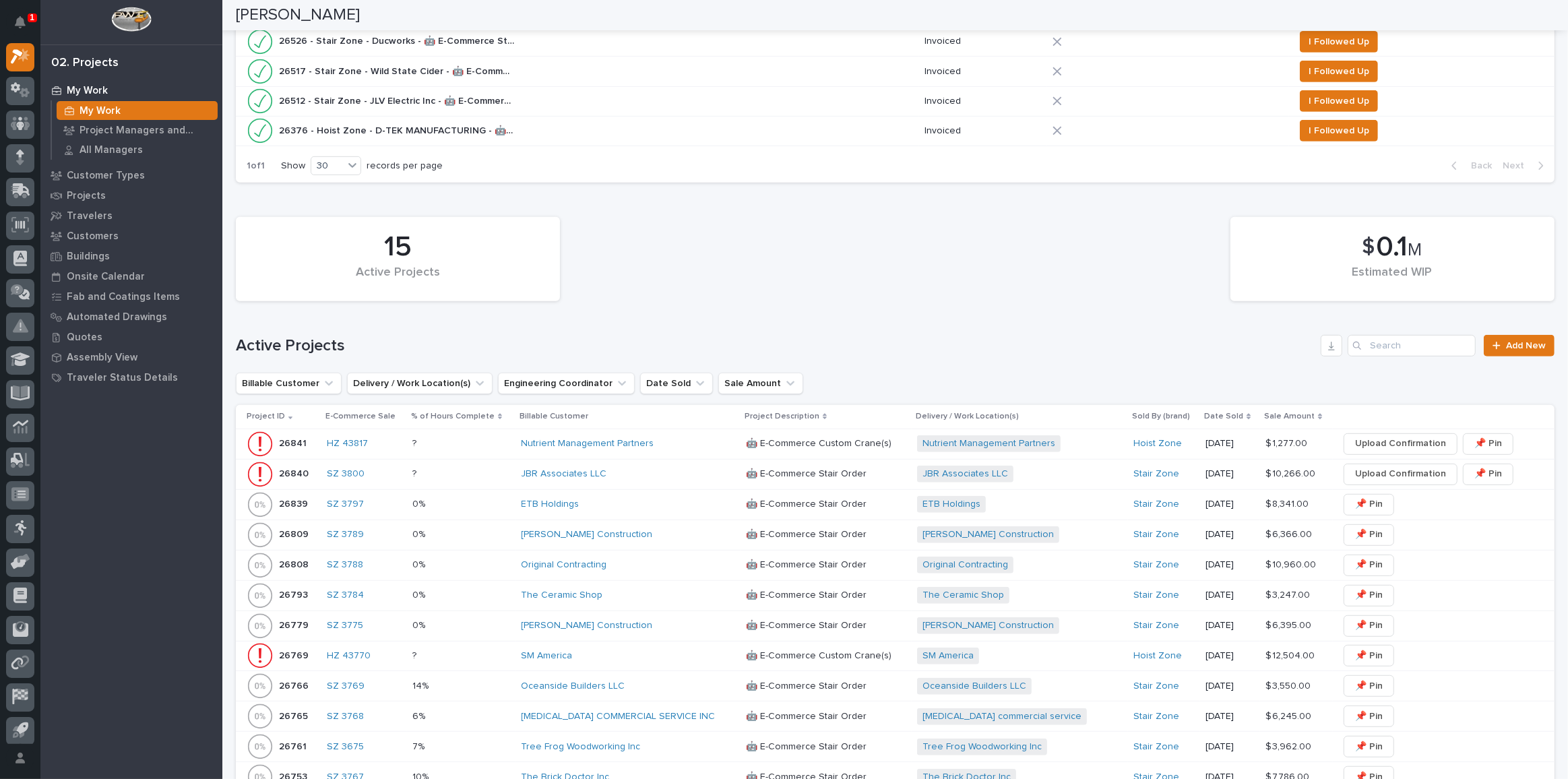
click at [507, 462] on div "? ?" at bounding box center [461, 473] width 97 height 22
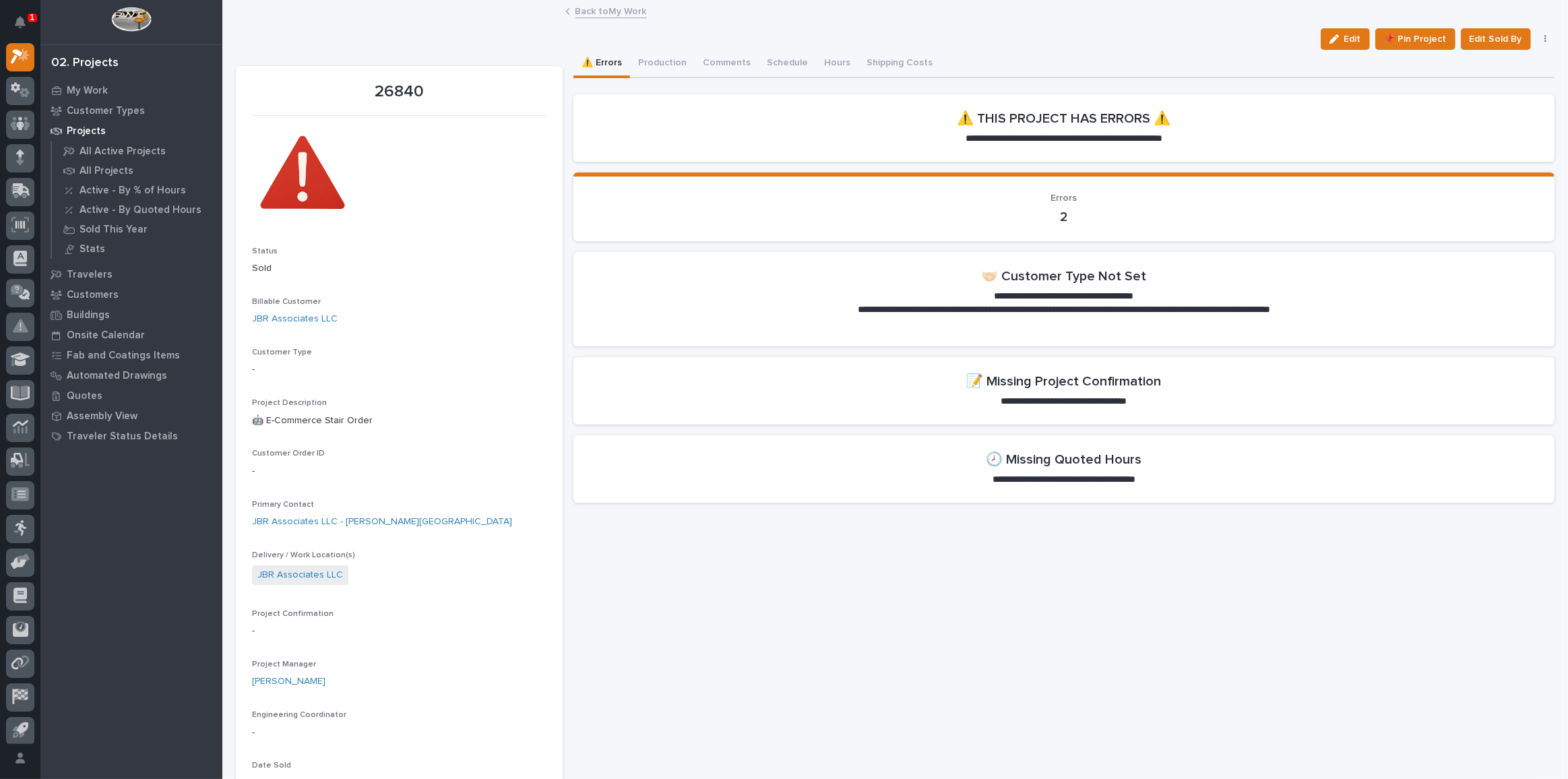
drag, startPoint x: 1349, startPoint y: 37, endPoint x: 1567, endPoint y: 187, distance: 264.6
click at [1348, 37] on span "Edit" at bounding box center [1352, 39] width 17 height 12
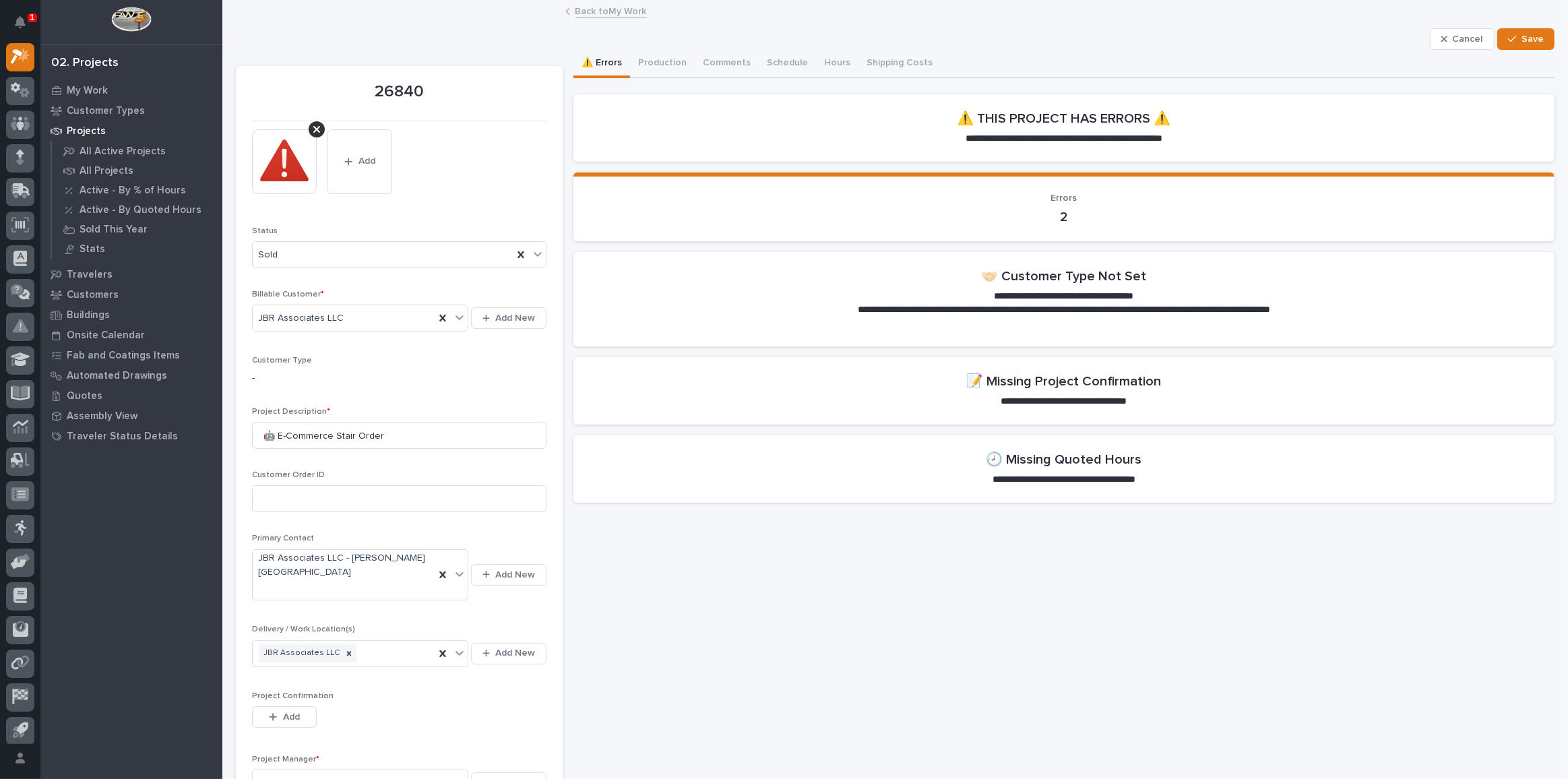
scroll to position [183, 0]
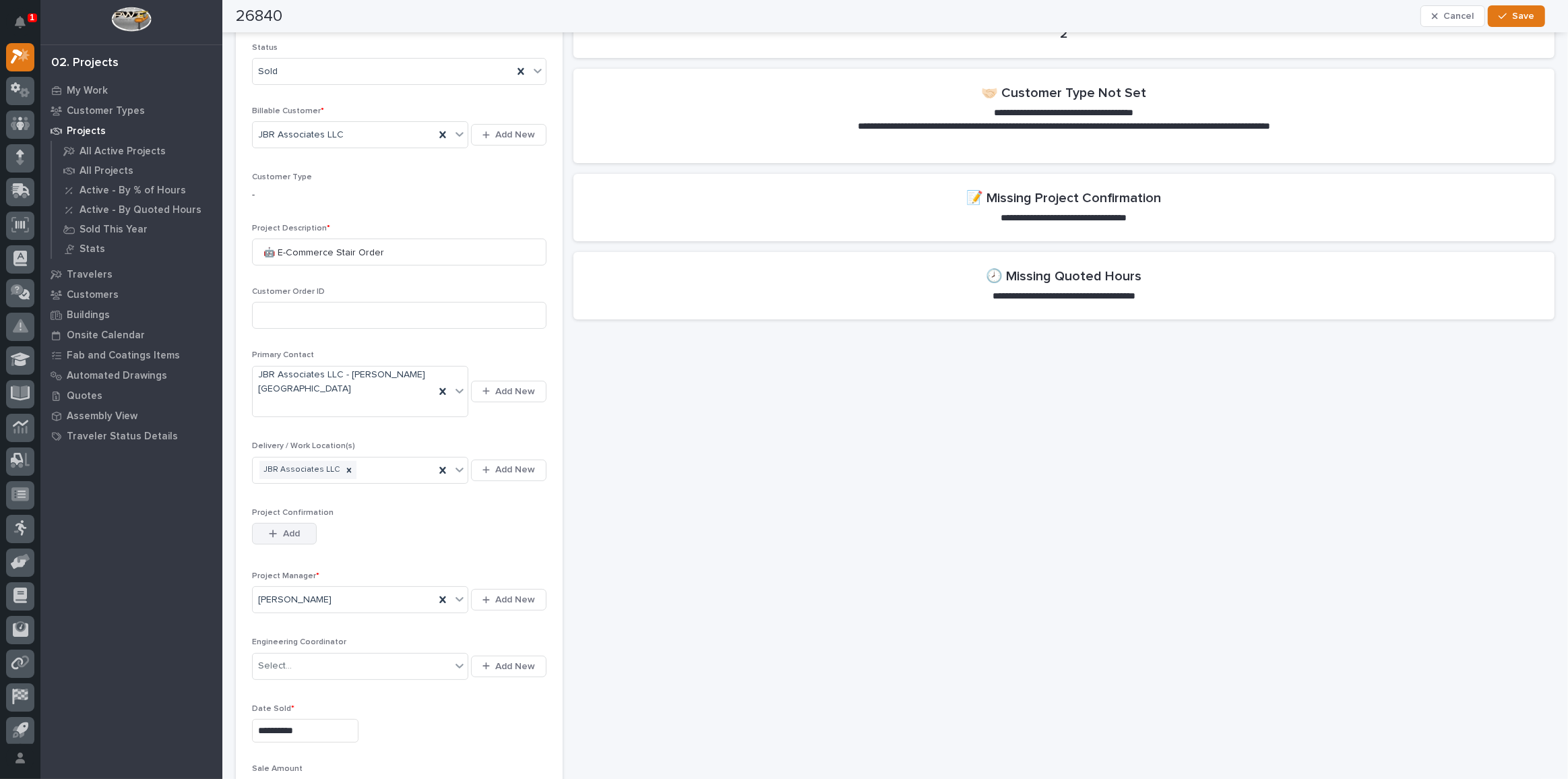
click at [274, 528] on icon "button" at bounding box center [273, 533] width 8 height 10
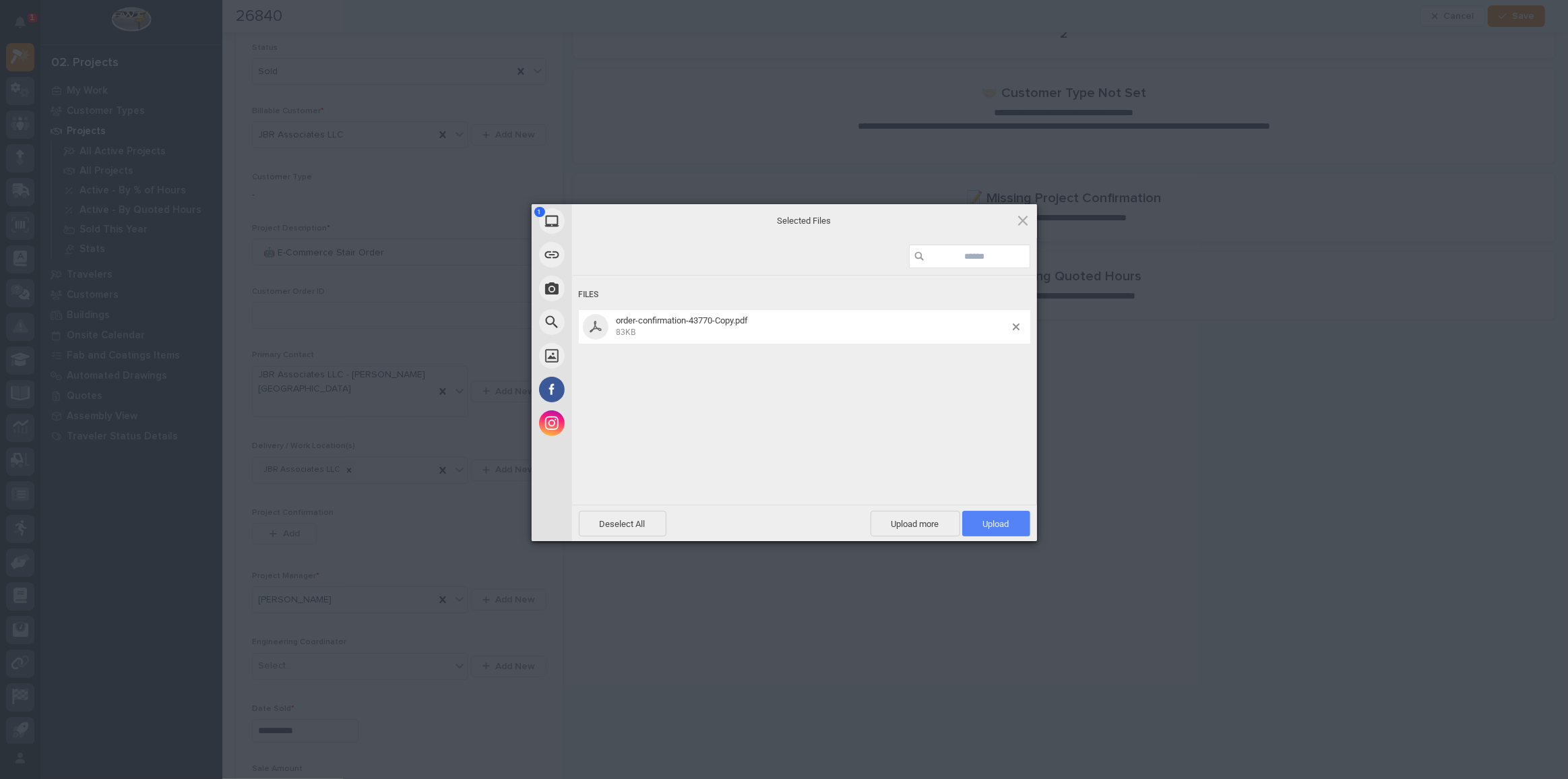
click at [990, 519] on span "Upload 1" at bounding box center [997, 523] width 27 height 10
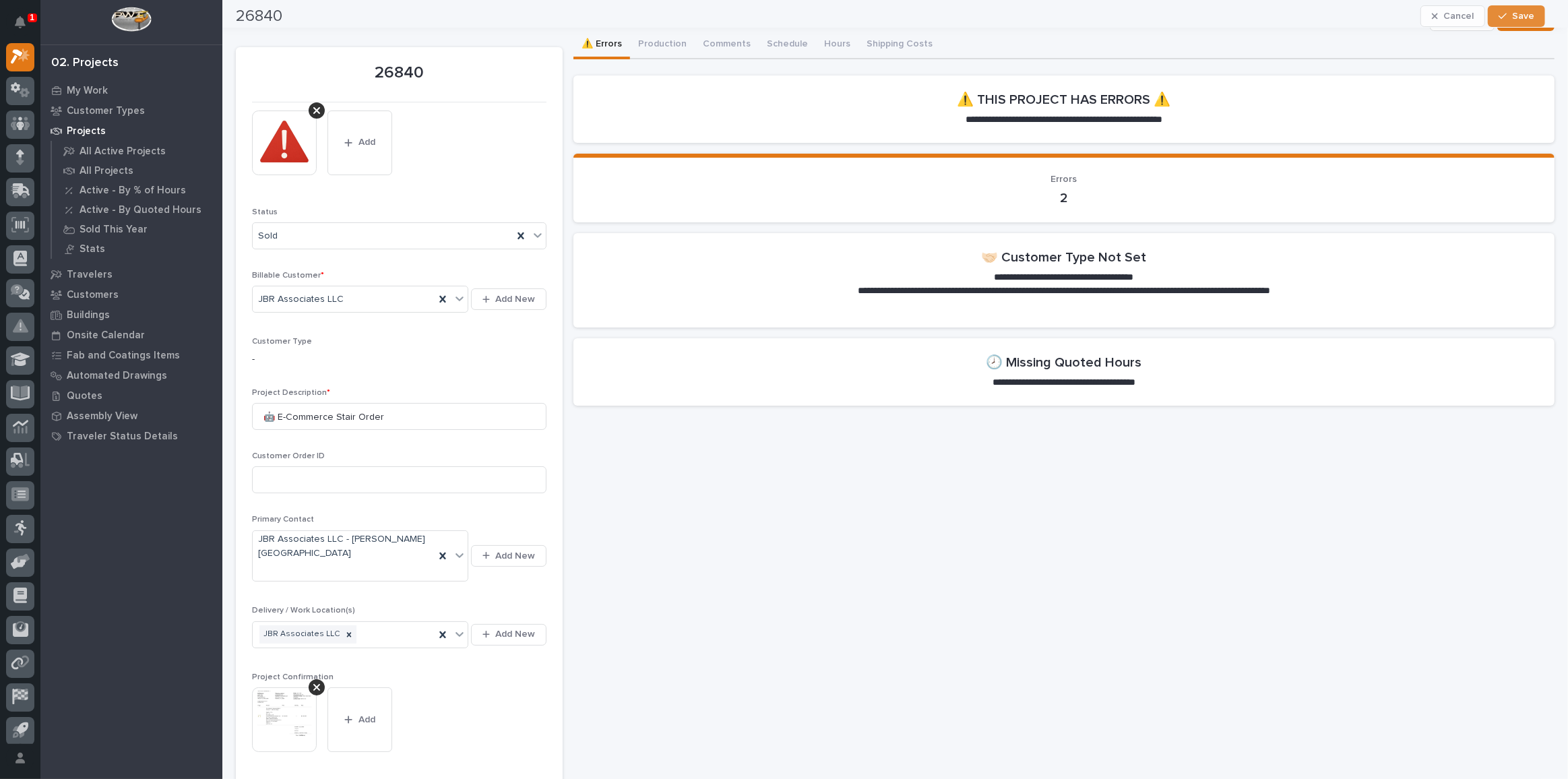
scroll to position [0, 0]
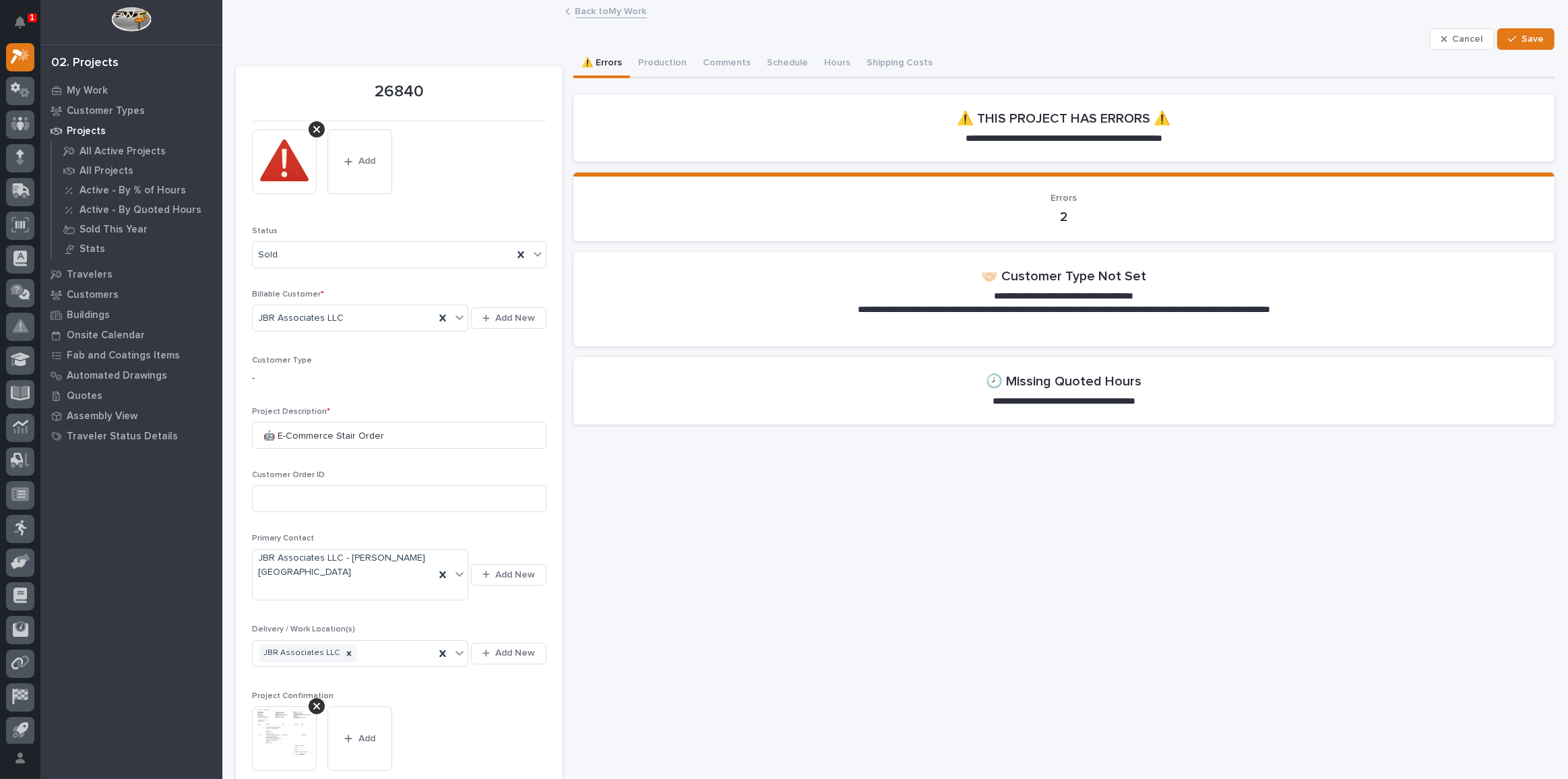
click at [1534, 50] on div "⚠️ Errors Production Comments Schedule Hours Shipping Costs" at bounding box center [1063, 64] width 980 height 29
click at [1521, 36] on span "Save" at bounding box center [1532, 39] width 22 height 12
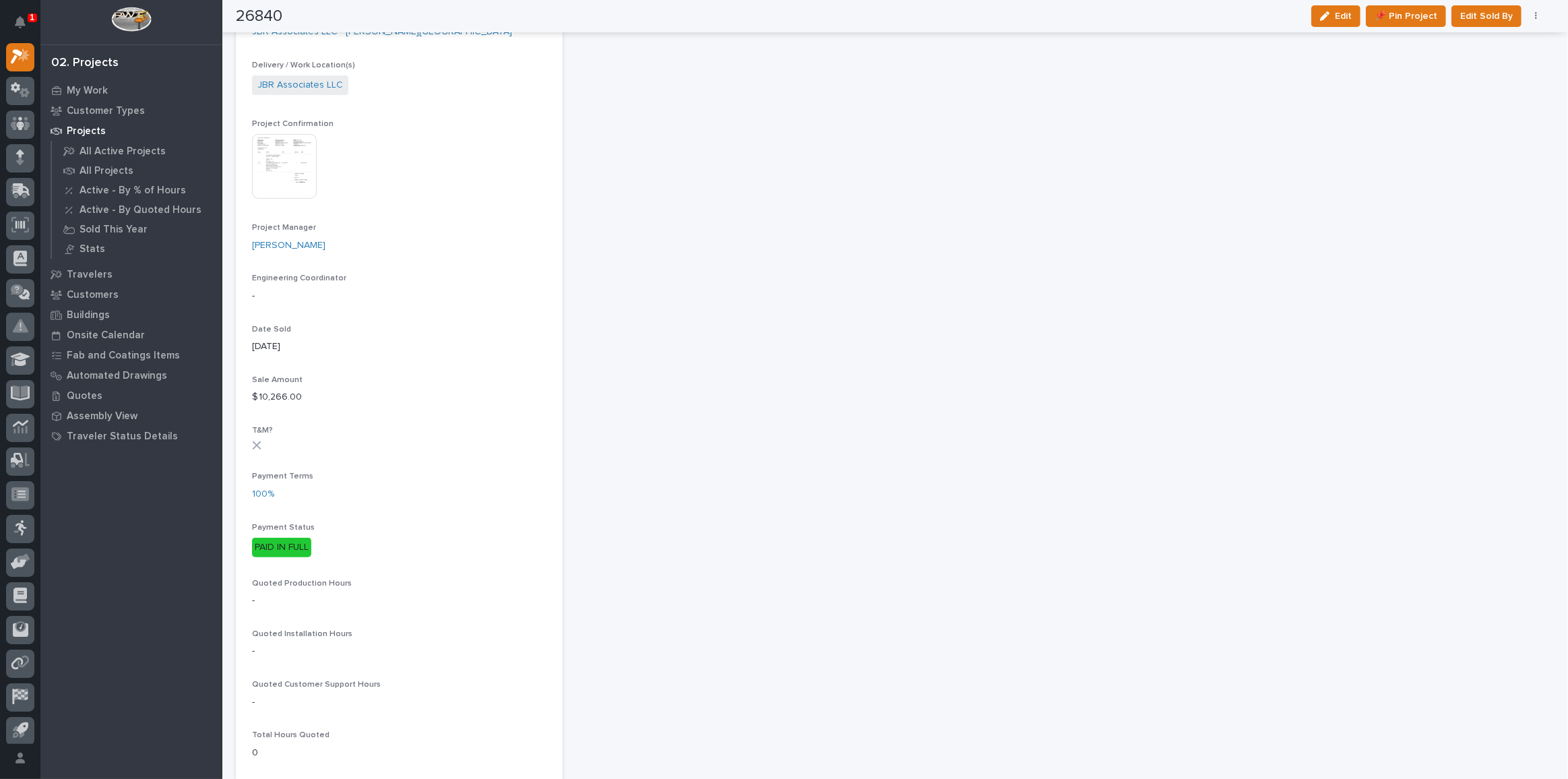
scroll to position [176, 0]
